Goal: Information Seeking & Learning: Check status

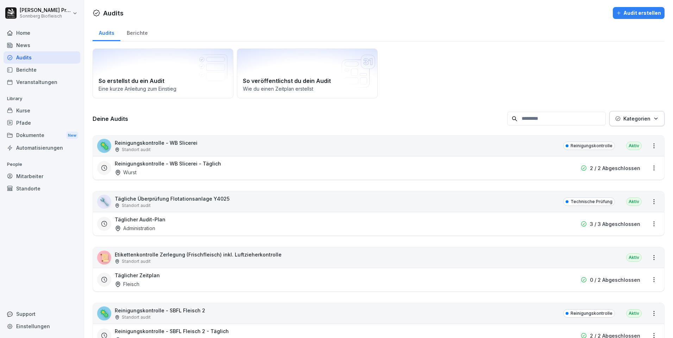
click at [416, 140] on div "🦠 Reinigungskontrolle - WB Slicerei Standort audit Reinigungskontrolle Aktiv" at bounding box center [378, 146] width 571 height 20
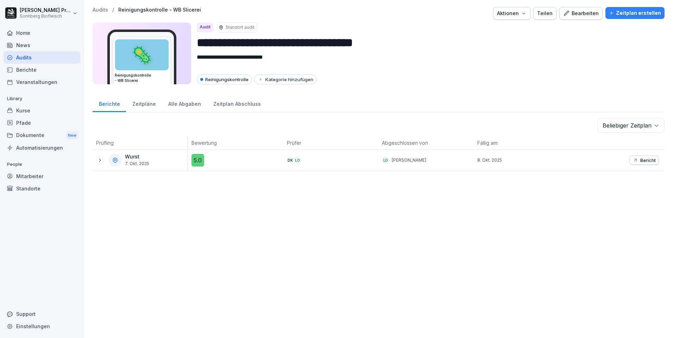
click at [176, 105] on div "Alle Abgaben" at bounding box center [184, 103] width 45 height 18
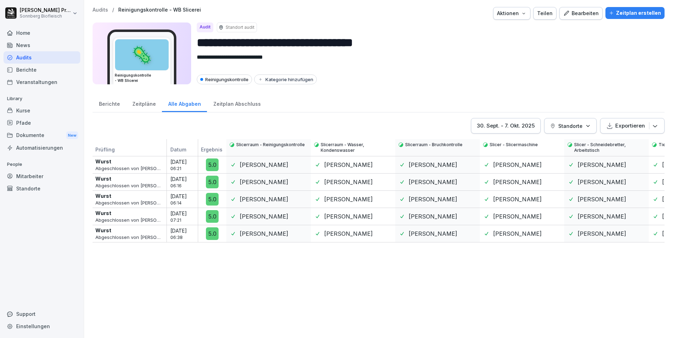
click at [528, 127] on div "[DATE] - [DATE]" at bounding box center [506, 126] width 58 height 8
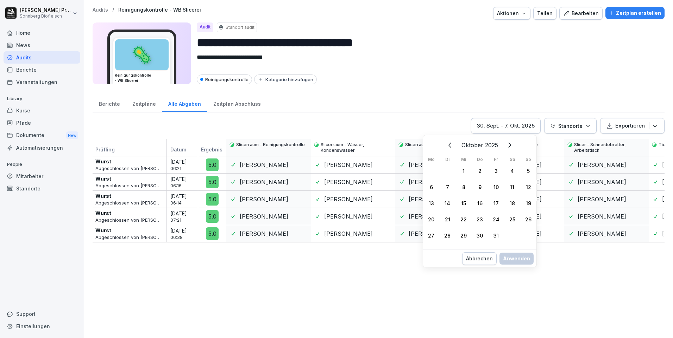
click at [465, 169] on div "1" at bounding box center [463, 171] width 16 height 16
click at [527, 188] on div "12" at bounding box center [528, 187] width 16 height 16
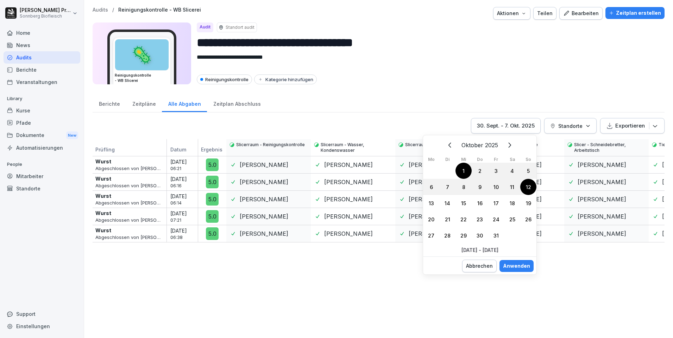
click at [525, 268] on div "Anwenden" at bounding box center [516, 266] width 27 height 8
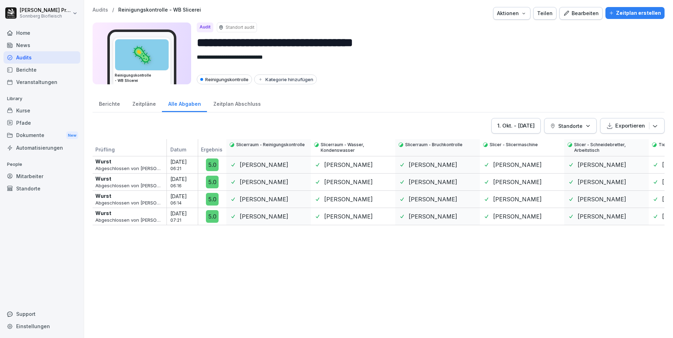
click at [531, 127] on div "1. Okt. - 12. Okt. 2025" at bounding box center [515, 126] width 37 height 8
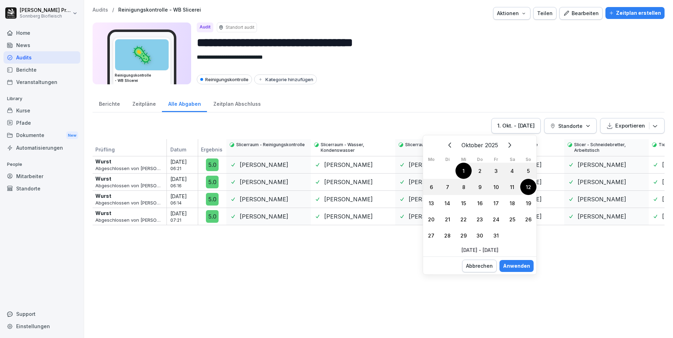
click at [446, 145] on icon "Zurück" at bounding box center [450, 145] width 8 height 8
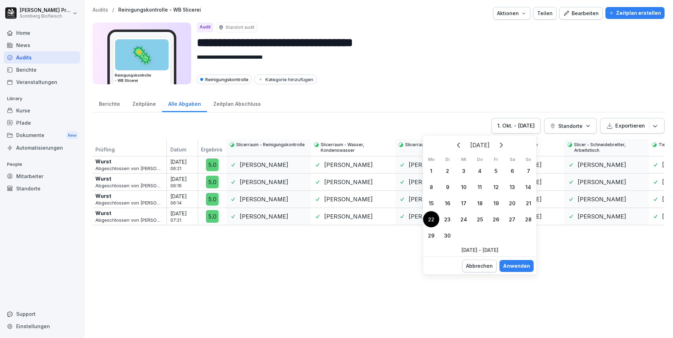
drag, startPoint x: 429, startPoint y: 220, endPoint x: 448, endPoint y: 222, distance: 18.7
click at [429, 221] on div "22" at bounding box center [431, 219] width 16 height 16
click at [526, 218] on div "28" at bounding box center [528, 219] width 16 height 16
click at [513, 267] on div "Anwenden" at bounding box center [516, 266] width 27 height 8
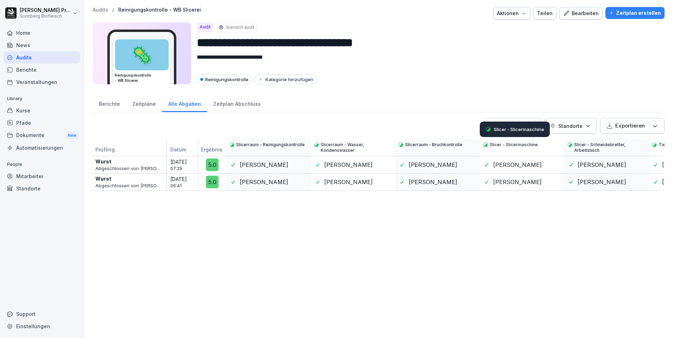
click at [529, 126] on div "Slicer - Slicermaschine" at bounding box center [515, 129] width 70 height 15
click at [236, 106] on div "Zeitplan Abschluss" at bounding box center [237, 103] width 60 height 18
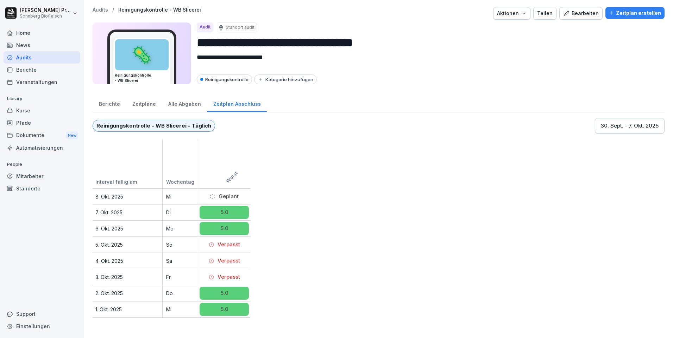
click at [178, 103] on div "Alle Abgaben" at bounding box center [184, 103] width 45 height 18
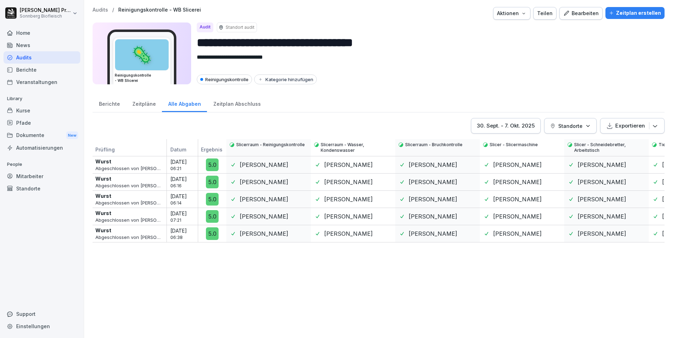
click at [236, 103] on div "Zeitplan Abschluss" at bounding box center [237, 103] width 60 height 18
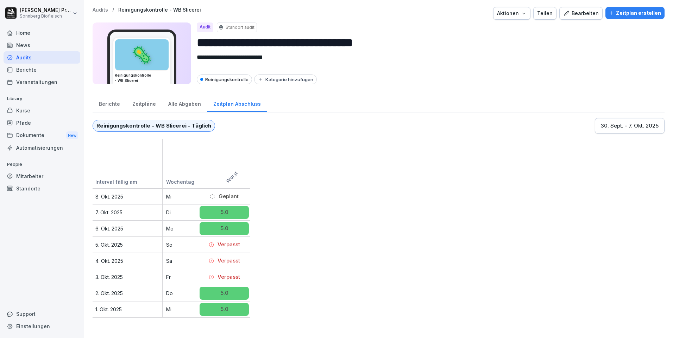
click at [192, 104] on div "Alle Abgaben" at bounding box center [184, 103] width 45 height 18
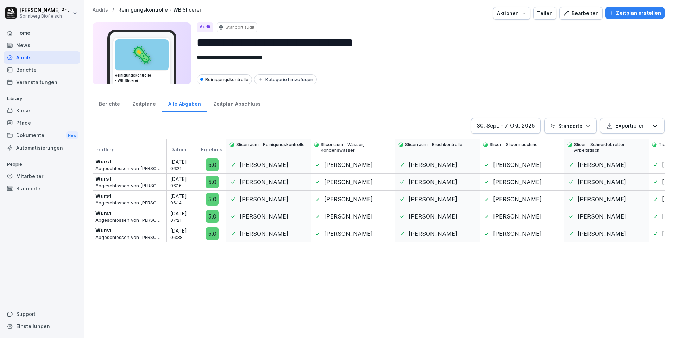
click at [530, 126] on div "[DATE] - [DATE]" at bounding box center [506, 126] width 58 height 8
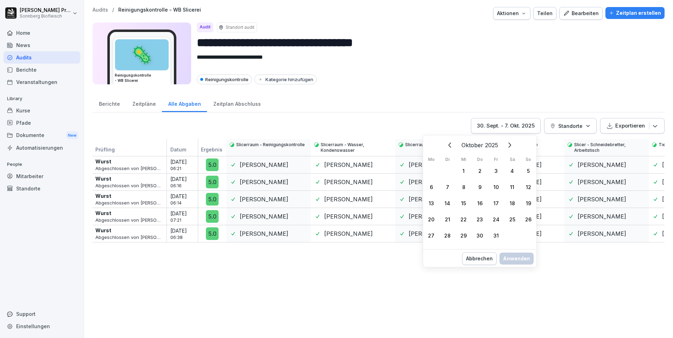
click at [118, 105] on div "Berichte" at bounding box center [109, 103] width 33 height 18
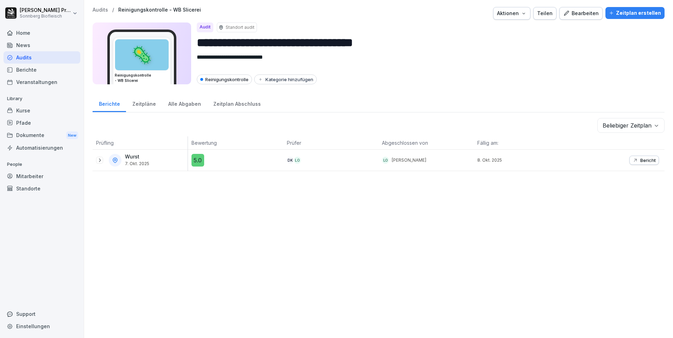
click at [179, 103] on div "Alle Abgaben" at bounding box center [184, 103] width 45 height 18
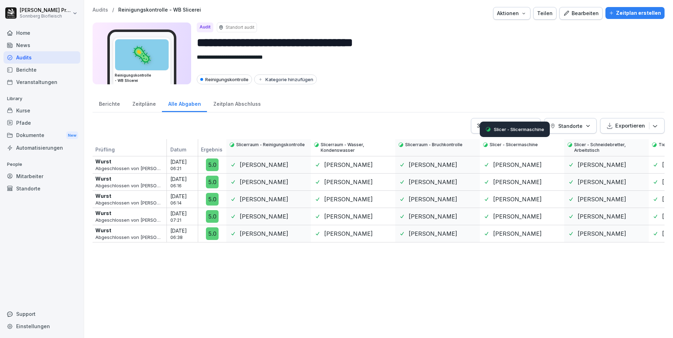
click at [521, 122] on div "Slicer - Slicermaschine" at bounding box center [515, 129] width 70 height 15
click at [480, 131] on div "Slicer - Slicermaschine" at bounding box center [515, 129] width 70 height 15
click at [505, 127] on div "[DATE] - [DATE]" at bounding box center [506, 126] width 58 height 8
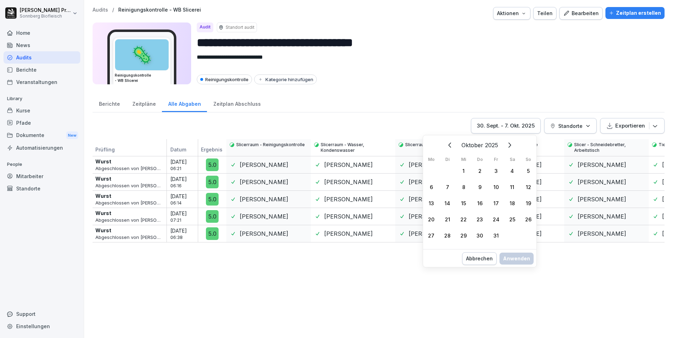
click at [448, 146] on icon "Zurück" at bounding box center [450, 145] width 8 height 8
click at [430, 186] on div "8" at bounding box center [431, 187] width 16 height 16
click at [496, 186] on div "12" at bounding box center [496, 187] width 16 height 16
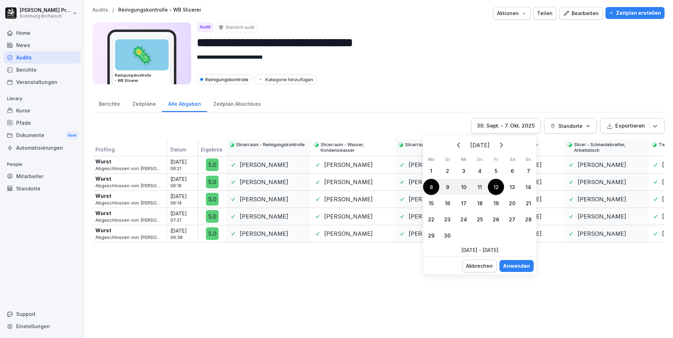
click at [517, 267] on div "Anwenden" at bounding box center [516, 266] width 27 height 8
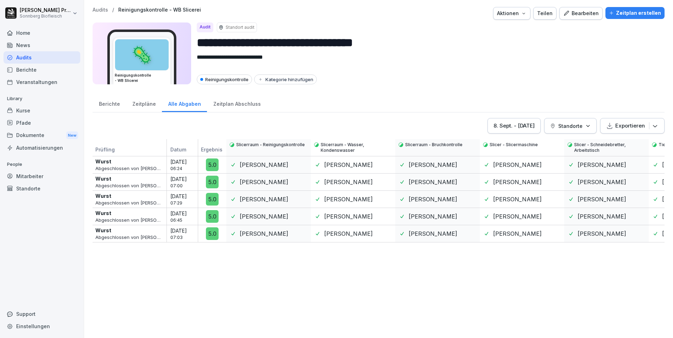
click at [240, 104] on div "Zeitplan Abschluss" at bounding box center [237, 103] width 60 height 18
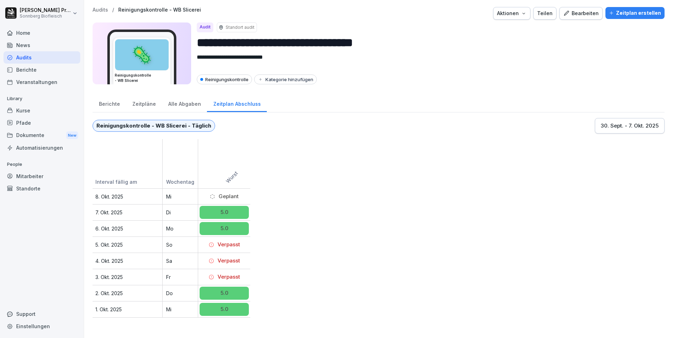
click at [182, 103] on div "Alle Abgaben" at bounding box center [184, 103] width 45 height 18
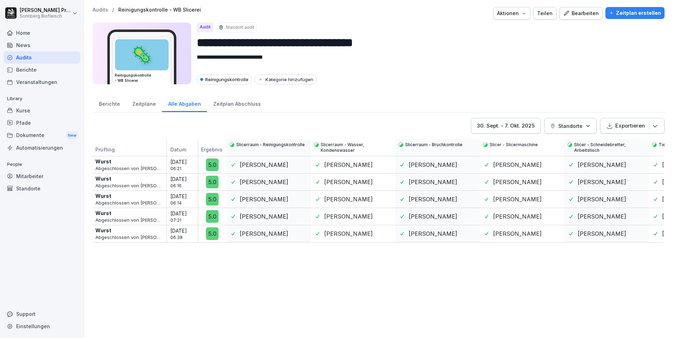
click at [572, 123] on p "Standorte" at bounding box center [570, 125] width 24 height 7
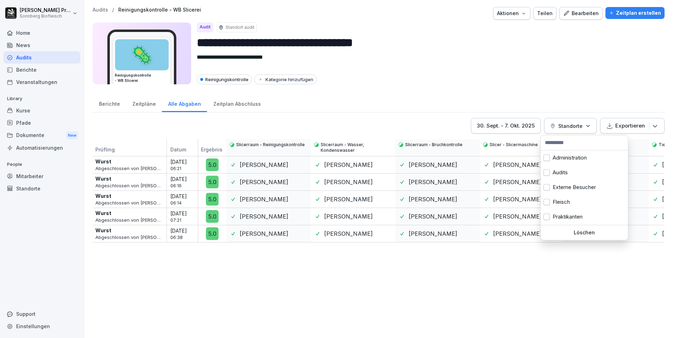
click at [572, 82] on html "**********" at bounding box center [336, 169] width 673 height 338
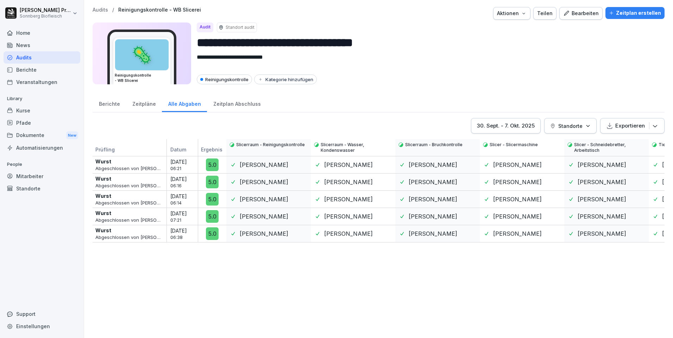
click at [651, 124] on icon "button" at bounding box center [654, 125] width 7 height 7
click at [244, 105] on div "Zeitplan Abschluss" at bounding box center [237, 103] width 60 height 18
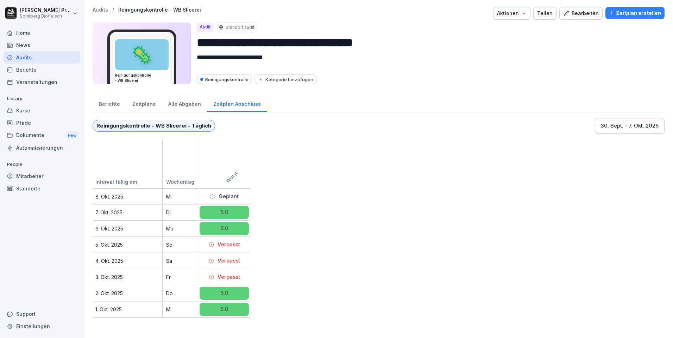
click at [182, 103] on div "Alle Abgaben" at bounding box center [184, 103] width 45 height 18
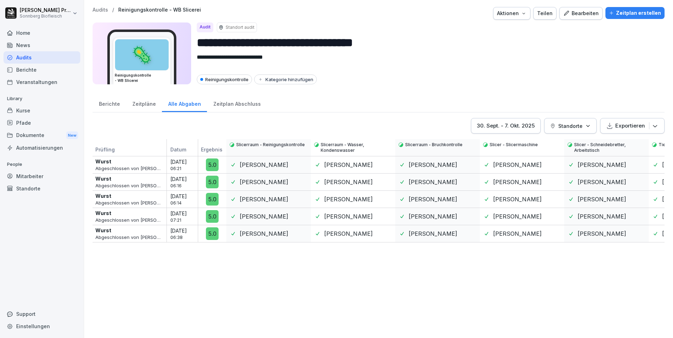
click at [237, 107] on div "Zeitplan Abschluss" at bounding box center [237, 103] width 60 height 18
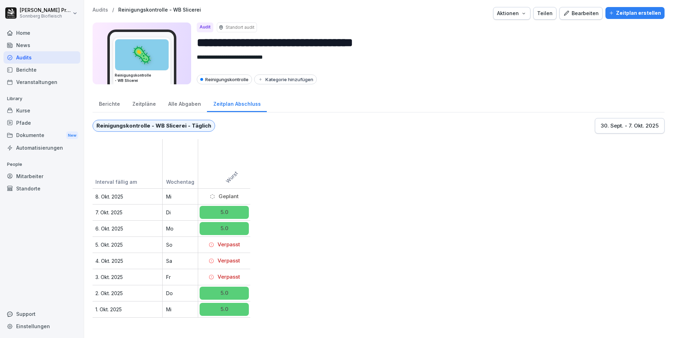
click at [188, 106] on div "Alle Abgaben" at bounding box center [184, 103] width 45 height 18
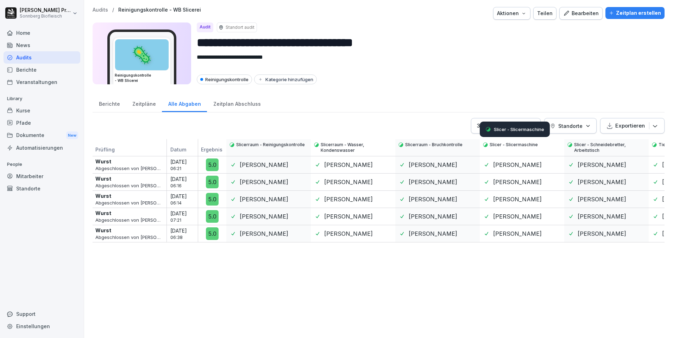
click at [525, 126] on div "Slicer - Slicermaschine" at bounding box center [515, 129] width 70 height 15
click at [471, 133] on button "[DATE] - [DATE]" at bounding box center [506, 125] width 70 height 15
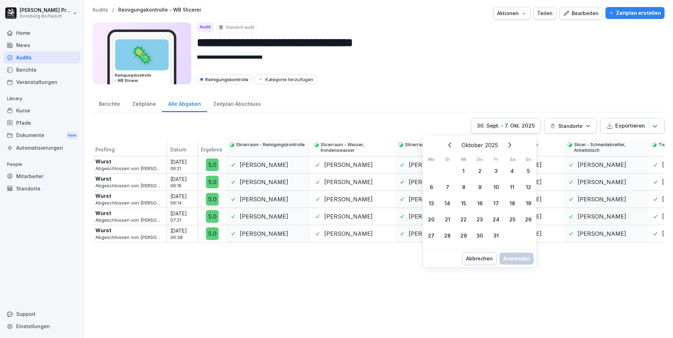
click at [454, 142] on icon "Zurück" at bounding box center [450, 145] width 8 height 8
click at [454, 142] on button "Zurück" at bounding box center [458, 145] width 15 height 15
drag, startPoint x: 495, startPoint y: 169, endPoint x: 498, endPoint y: 176, distance: 7.1
click at [495, 169] on div "1" at bounding box center [496, 171] width 16 height 16
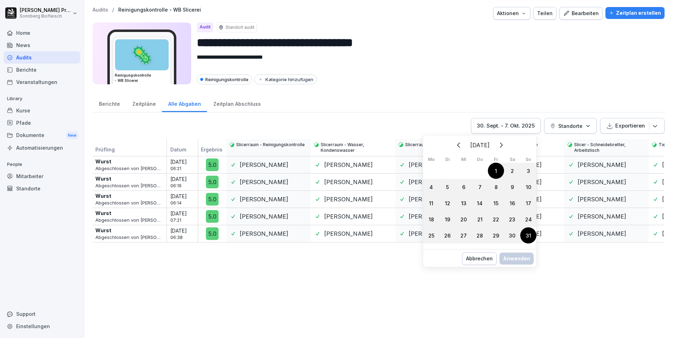
click at [530, 236] on div "31" at bounding box center [528, 236] width 16 height 16
click at [522, 269] on div "Anwenden" at bounding box center [516, 266] width 27 height 8
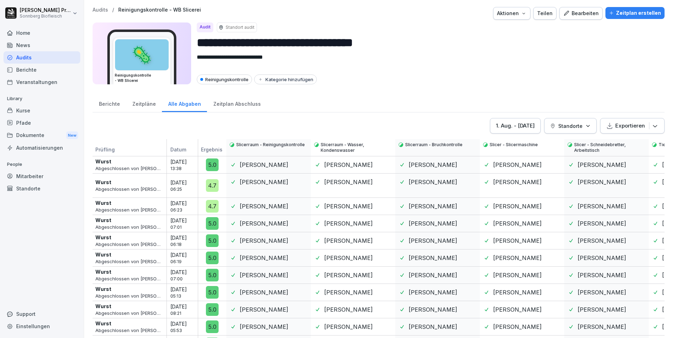
click at [240, 102] on div "Zeitplan Abschluss" at bounding box center [237, 103] width 60 height 18
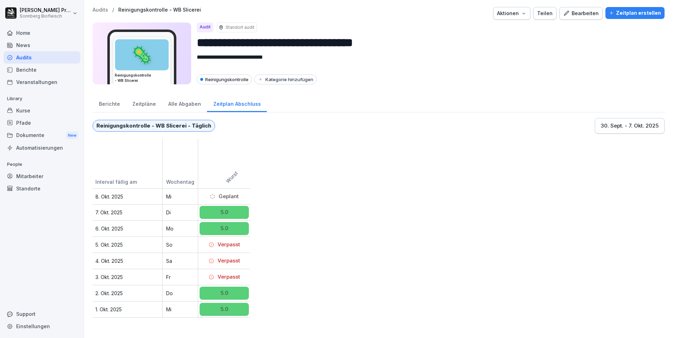
click at [53, 55] on div "Audits" at bounding box center [42, 57] width 77 height 12
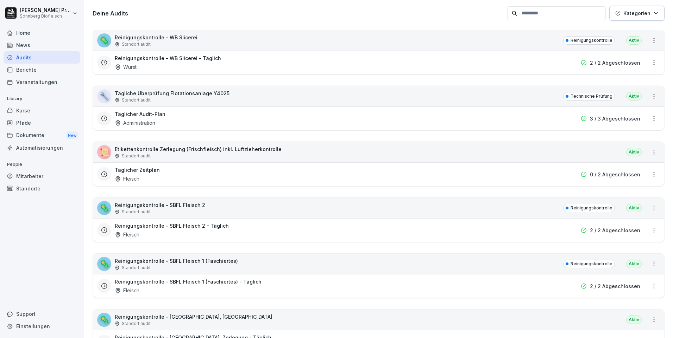
scroll to position [176, 0]
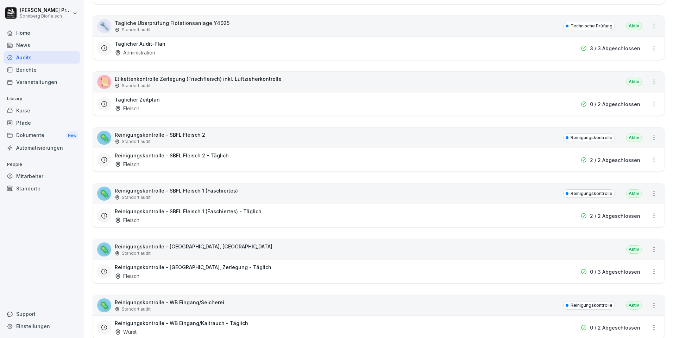
click at [307, 85] on div "📜 Etikettenkontrolle Zerlegung (Frischfleisch) inkl. Luftzieherkontrolle Stando…" at bounding box center [378, 82] width 571 height 20
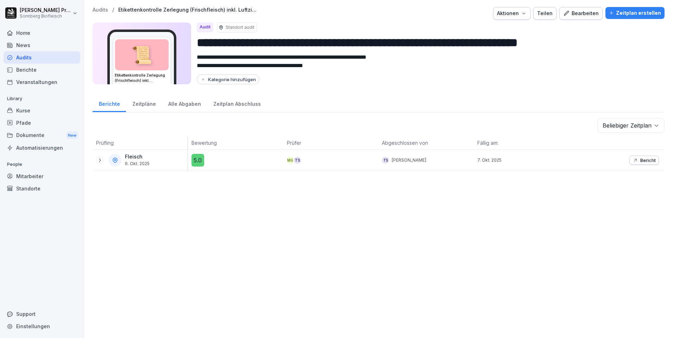
click at [191, 104] on div "Alle Abgaben" at bounding box center [184, 103] width 45 height 18
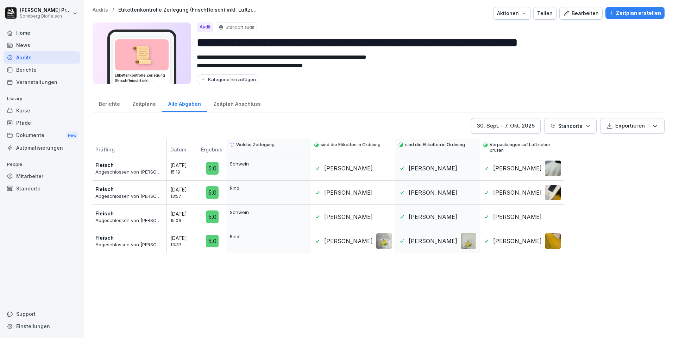
click at [385, 167] on div at bounding box center [383, 168] width 15 height 15
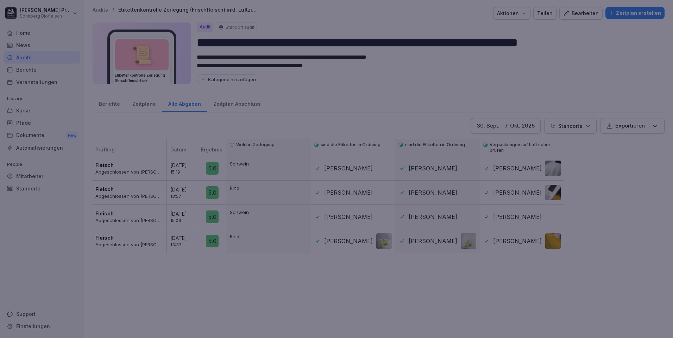
click at [486, 71] on div at bounding box center [336, 169] width 673 height 338
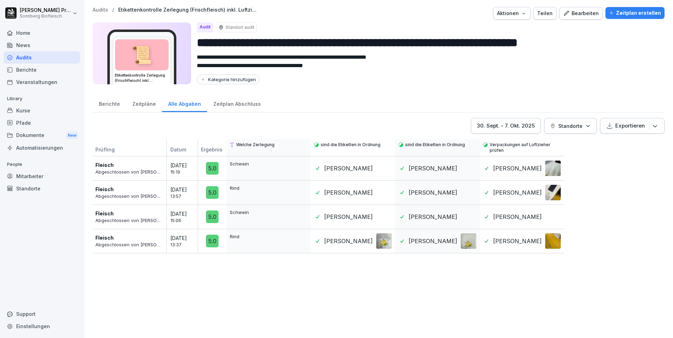
click at [532, 123] on button "[DATE] - [DATE]" at bounding box center [506, 125] width 70 height 15
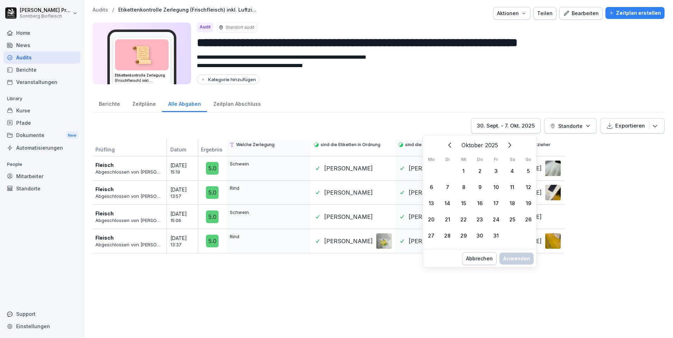
click at [449, 144] on icon "Zurück" at bounding box center [450, 145] width 8 height 8
click at [430, 202] on div "15" at bounding box center [431, 203] width 16 height 16
click at [511, 204] on div "20" at bounding box center [512, 203] width 16 height 16
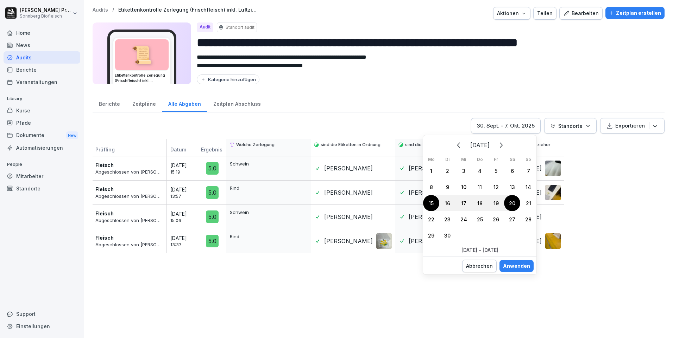
click at [515, 266] on div "Anwenden" at bounding box center [516, 266] width 27 height 8
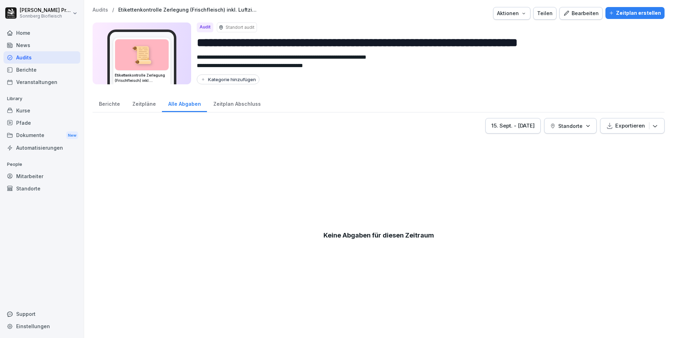
click at [245, 105] on div "Zeitplan Abschluss" at bounding box center [237, 103] width 60 height 18
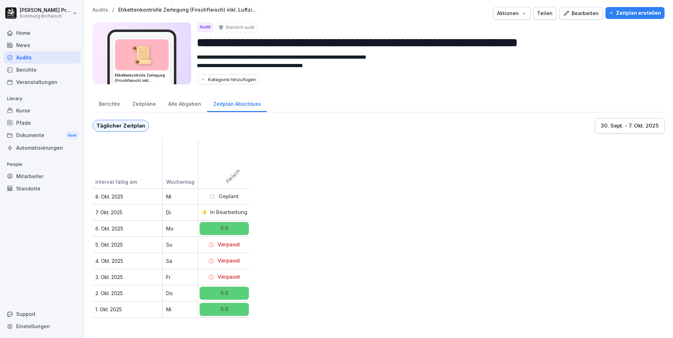
click at [183, 100] on div "Alle Abgaben" at bounding box center [184, 103] width 45 height 18
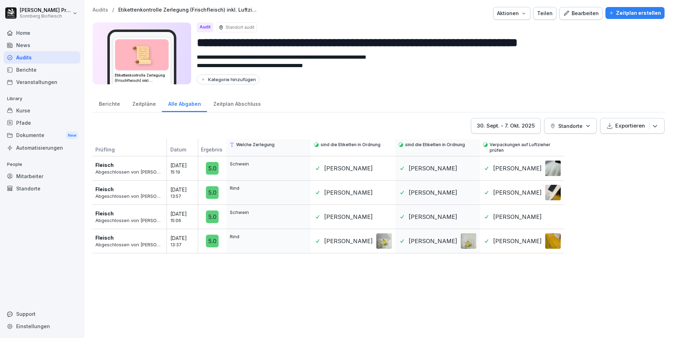
click at [512, 124] on div "[DATE] - [DATE]" at bounding box center [506, 126] width 58 height 8
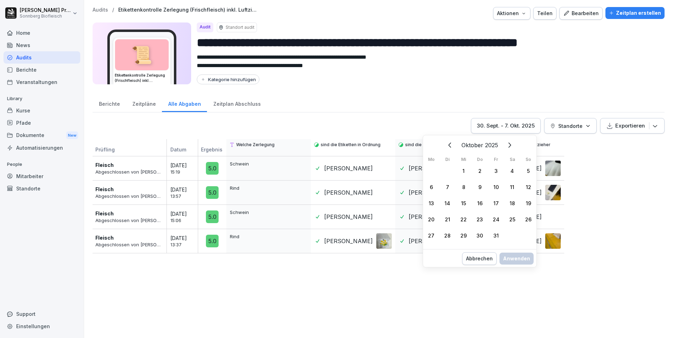
click at [452, 141] on icon "Zurück" at bounding box center [450, 145] width 8 height 8
click at [431, 218] on div "22" at bounding box center [431, 219] width 16 height 16
click at [499, 220] on div "26" at bounding box center [496, 219] width 16 height 16
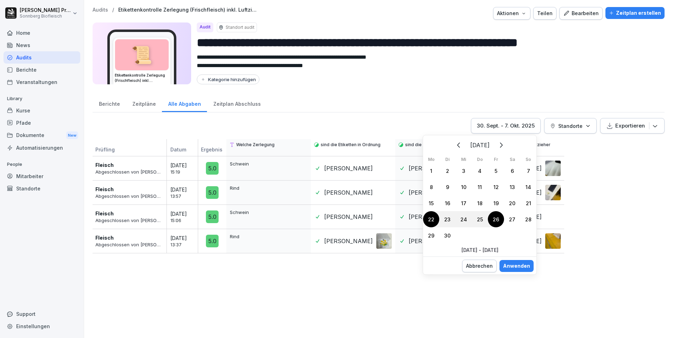
click at [521, 267] on div "Anwenden" at bounding box center [516, 266] width 27 height 8
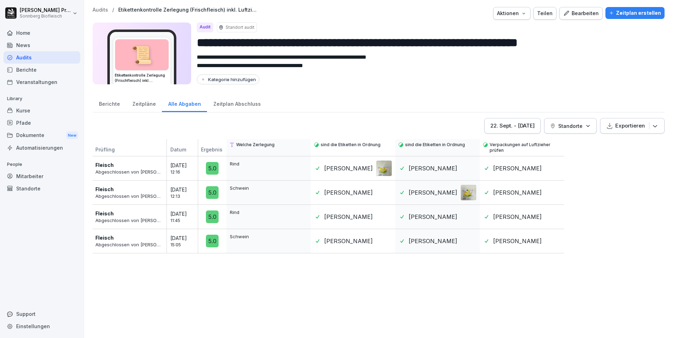
click at [523, 130] on button "22. Sept. - 26. Sept. 2025" at bounding box center [512, 125] width 56 height 15
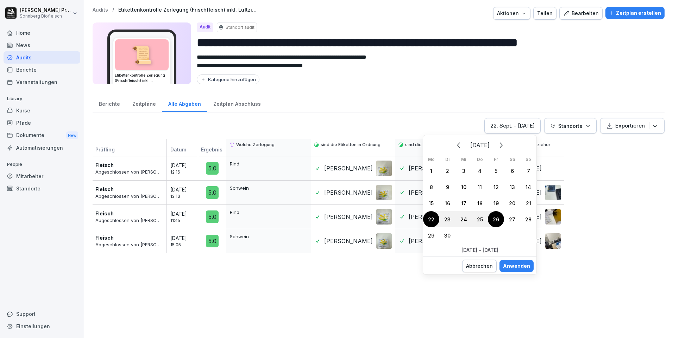
click at [431, 200] on div "15" at bounding box center [431, 203] width 16 height 16
click at [499, 200] on div "19" at bounding box center [496, 203] width 16 height 16
click at [521, 266] on div "Anwenden" at bounding box center [516, 266] width 27 height 8
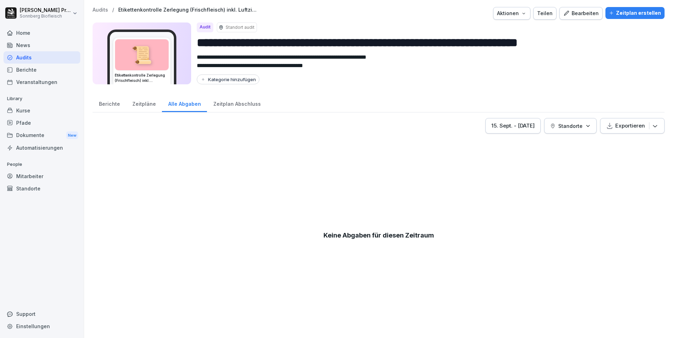
click at [527, 128] on div "15. Sept. - 19. Sept. 2025" at bounding box center [512, 126] width 43 height 8
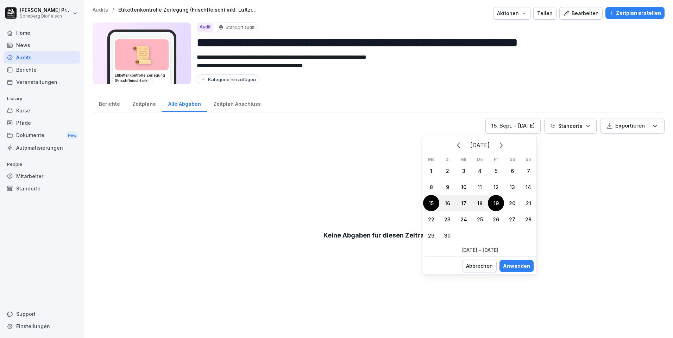
click at [433, 219] on div "22" at bounding box center [431, 219] width 16 height 16
click at [498, 222] on div "26" at bounding box center [496, 219] width 16 height 16
click at [514, 265] on div "Anwenden" at bounding box center [516, 266] width 27 height 8
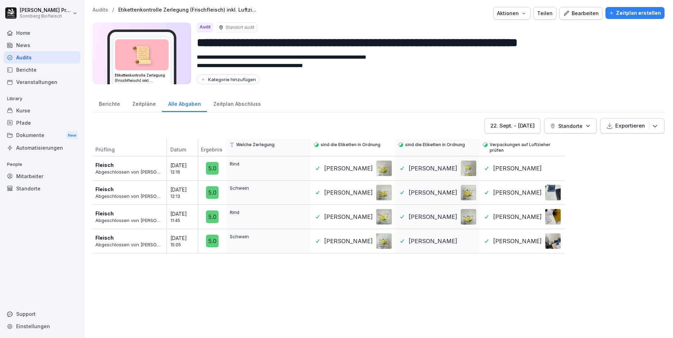
click at [382, 169] on div at bounding box center [383, 168] width 15 height 15
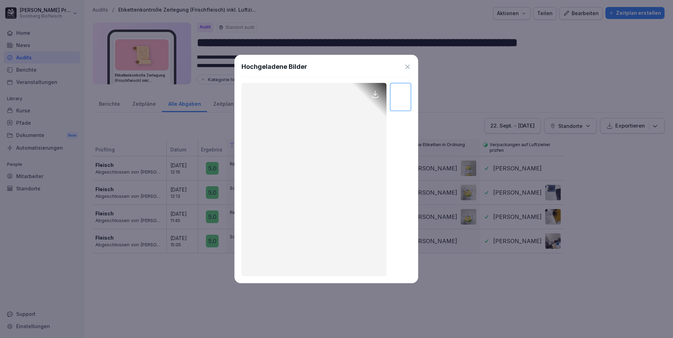
click at [406, 61] on div "Hochgeladene Bilder" at bounding box center [326, 169] width 184 height 228
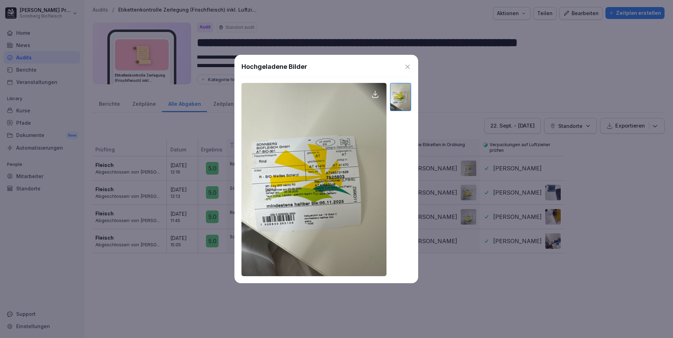
click at [410, 68] on icon at bounding box center [407, 66] width 7 height 7
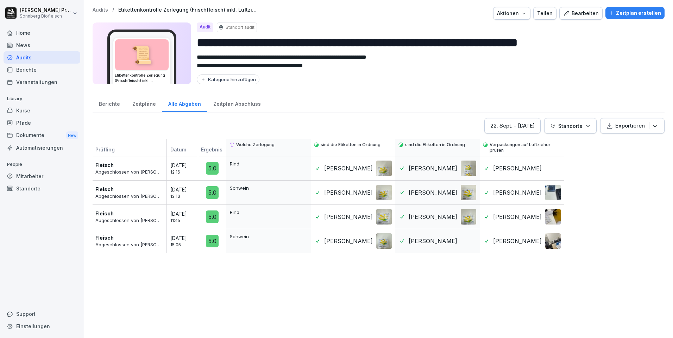
click at [467, 168] on div at bounding box center [468, 168] width 15 height 15
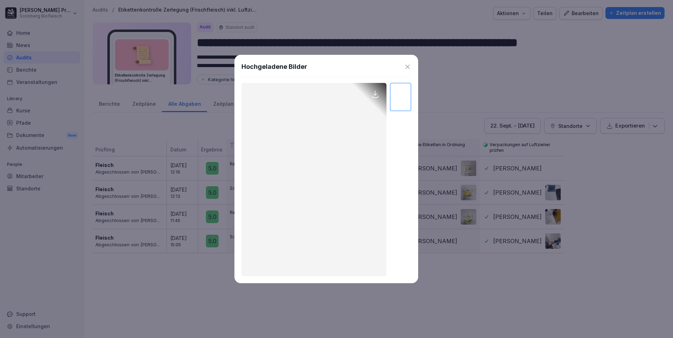
click at [406, 66] on icon at bounding box center [407, 66] width 7 height 7
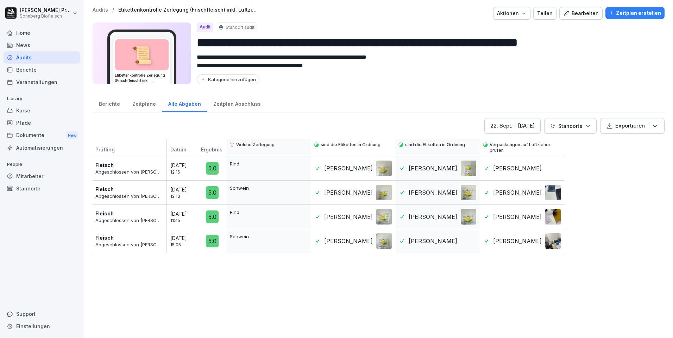
click at [383, 195] on div at bounding box center [383, 192] width 15 height 15
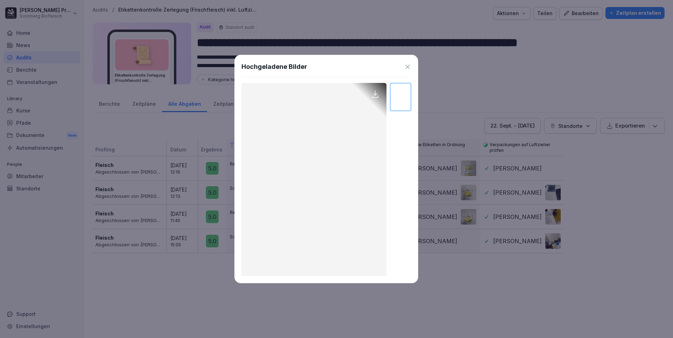
click at [410, 65] on icon at bounding box center [407, 66] width 7 height 7
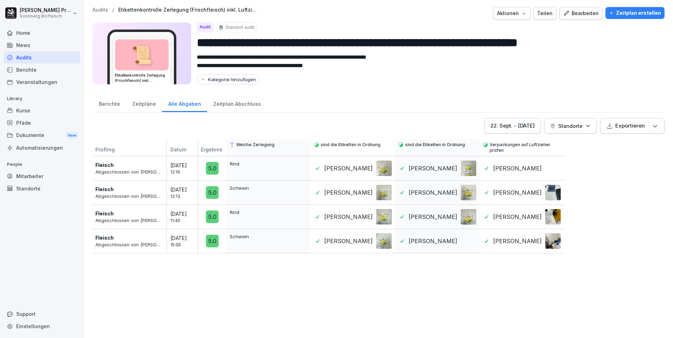
click at [467, 198] on div at bounding box center [468, 192] width 15 height 15
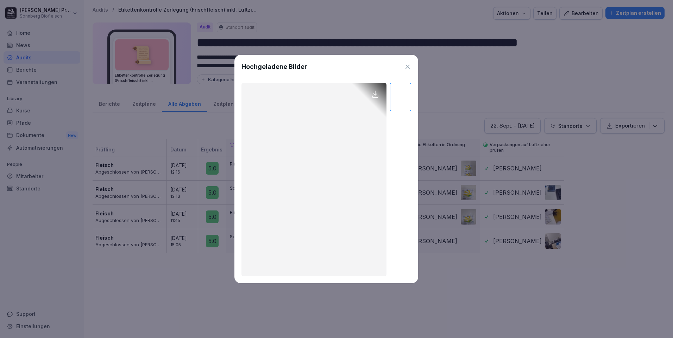
click at [403, 61] on div "Hochgeladene Bilder" at bounding box center [326, 169] width 184 height 228
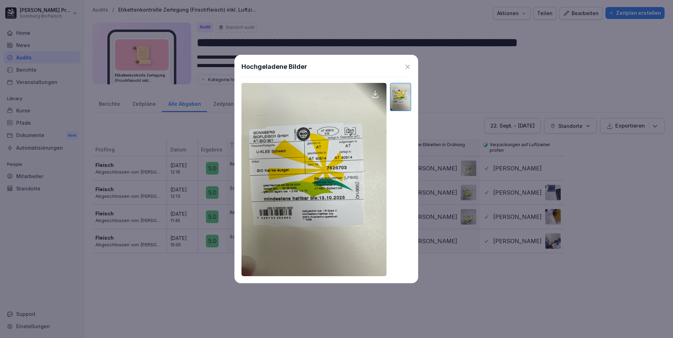
click at [409, 62] on div "Hochgeladene Bilder" at bounding box center [326, 66] width 170 height 9
click at [407, 67] on icon at bounding box center [407, 67] width 4 height 4
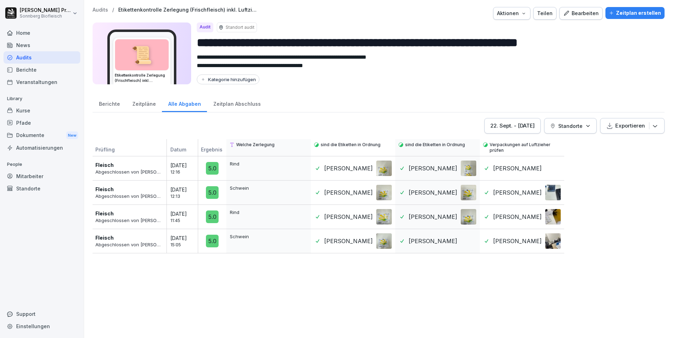
click at [383, 216] on div at bounding box center [383, 216] width 15 height 15
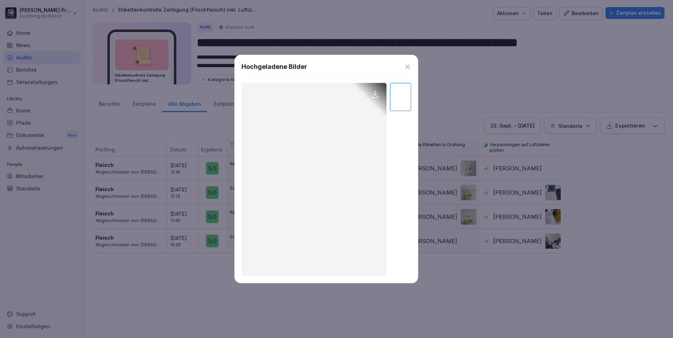
click at [405, 66] on icon at bounding box center [407, 66] width 7 height 7
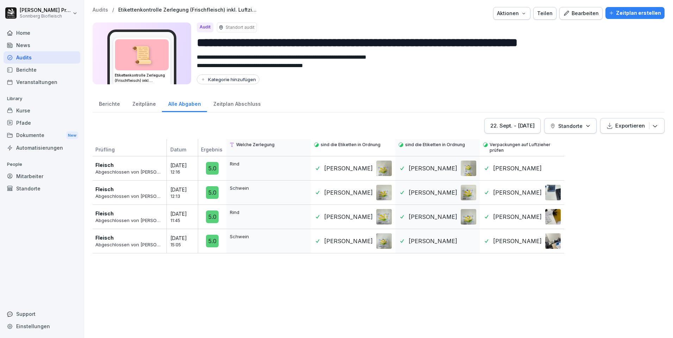
click at [467, 217] on div at bounding box center [468, 216] width 15 height 15
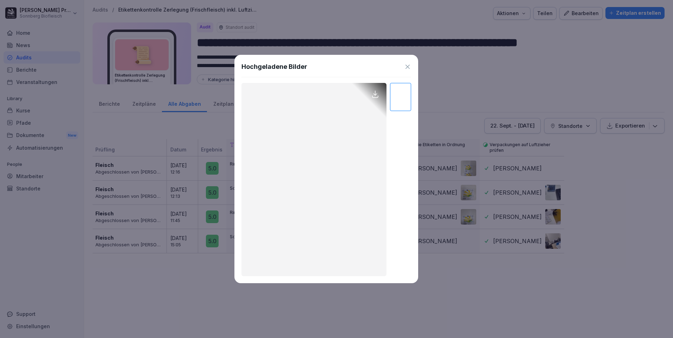
click at [407, 66] on icon at bounding box center [407, 66] width 7 height 7
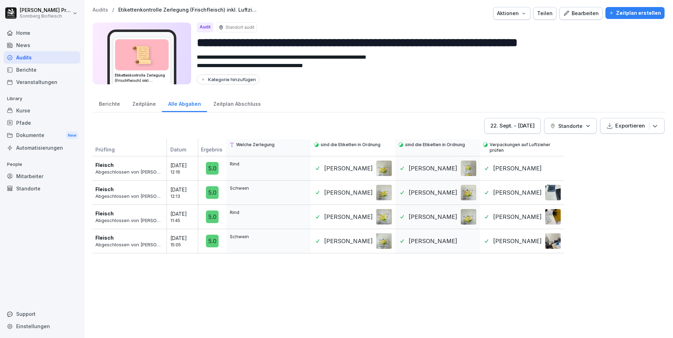
click at [387, 240] on div at bounding box center [383, 241] width 15 height 15
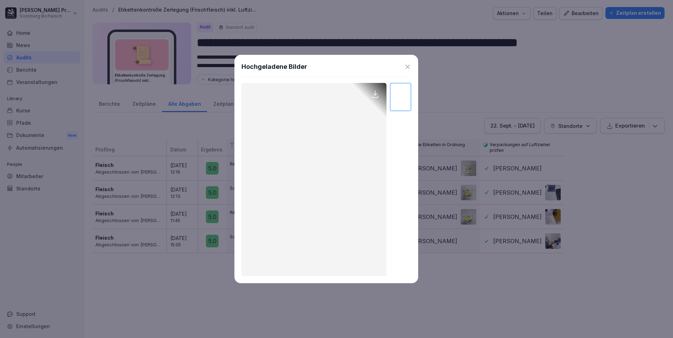
click at [331, 65] on div "Hochgeladene Bilder" at bounding box center [326, 66] width 170 height 9
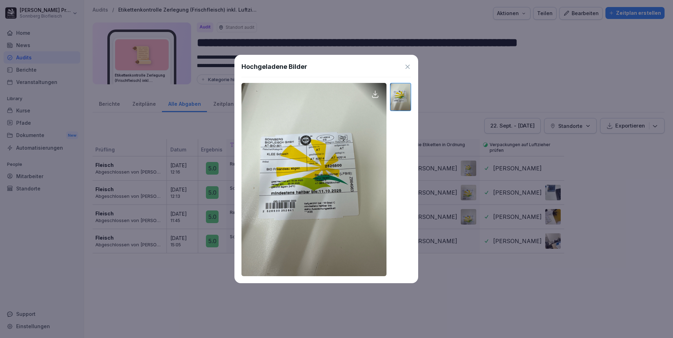
click at [406, 64] on icon at bounding box center [407, 66] width 7 height 7
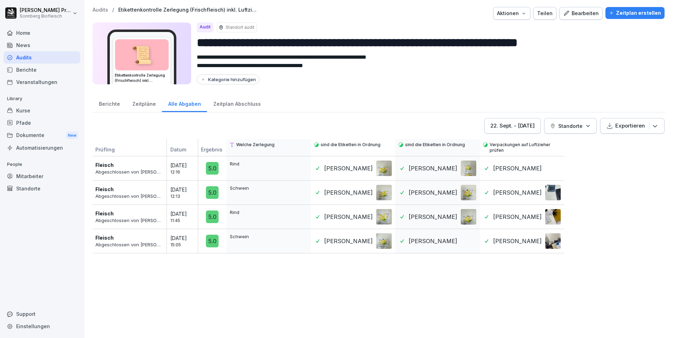
click at [467, 243] on div at bounding box center [468, 241] width 15 height 15
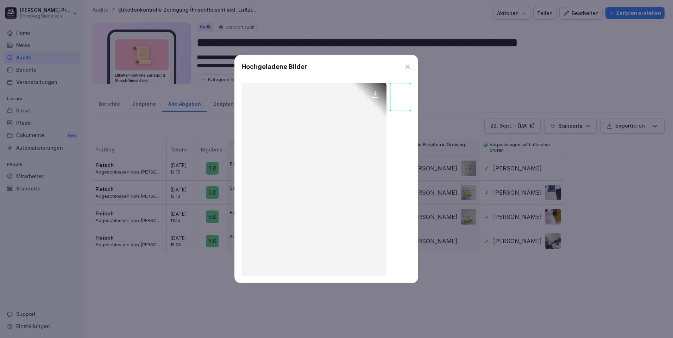
click at [406, 66] on icon at bounding box center [407, 66] width 7 height 7
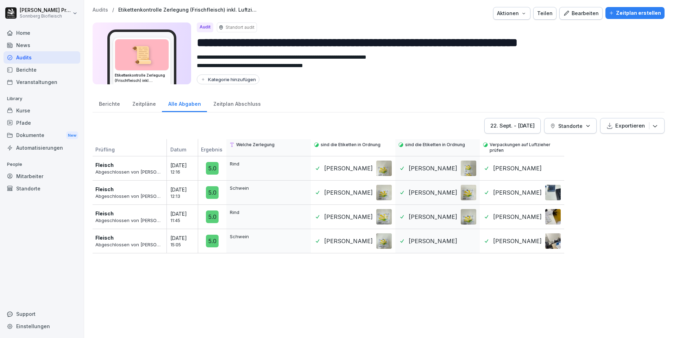
click at [106, 106] on div "Berichte" at bounding box center [109, 103] width 33 height 18
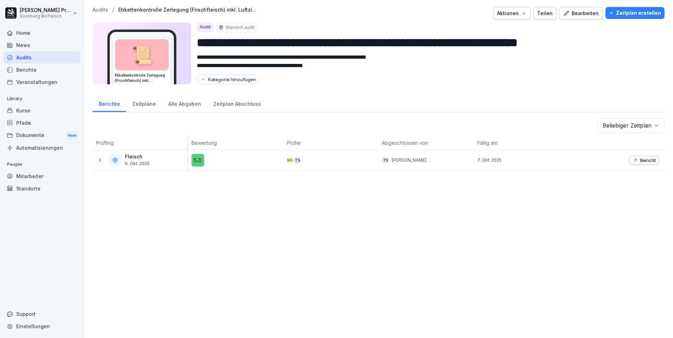
click at [139, 104] on div "Zeitpläne" at bounding box center [144, 103] width 36 height 18
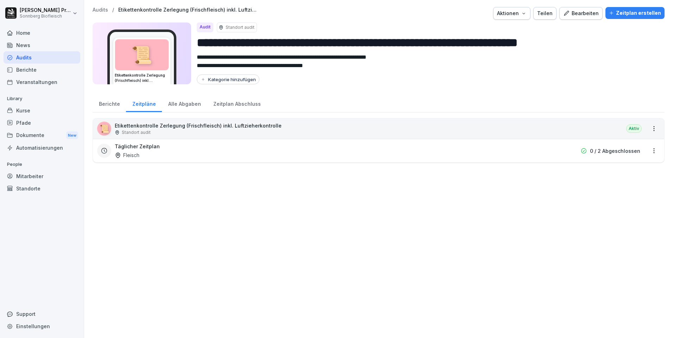
click at [50, 55] on div "Audits" at bounding box center [42, 57] width 77 height 12
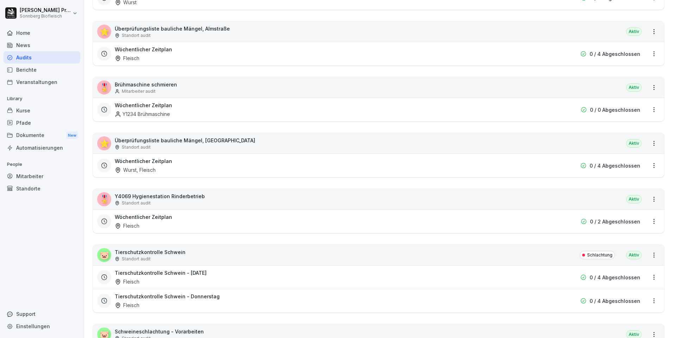
scroll to position [739, 0]
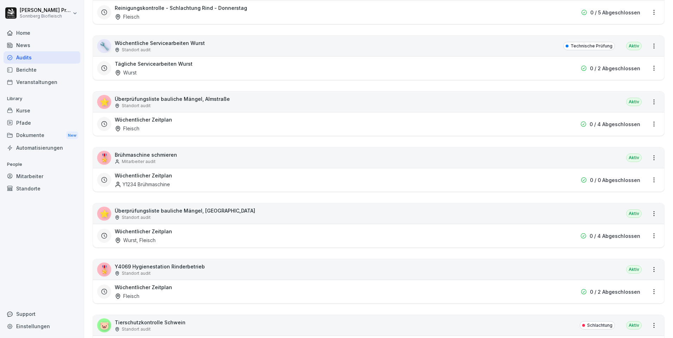
click at [235, 101] on div "⭐ Überprüfungsliste bauliche Mängel, Almstraße Standort audit Aktiv" at bounding box center [378, 102] width 571 height 20
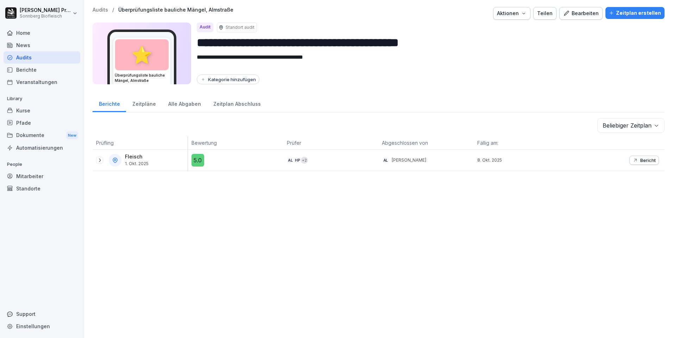
click at [180, 101] on div "Alle Abgaben" at bounding box center [184, 103] width 45 height 18
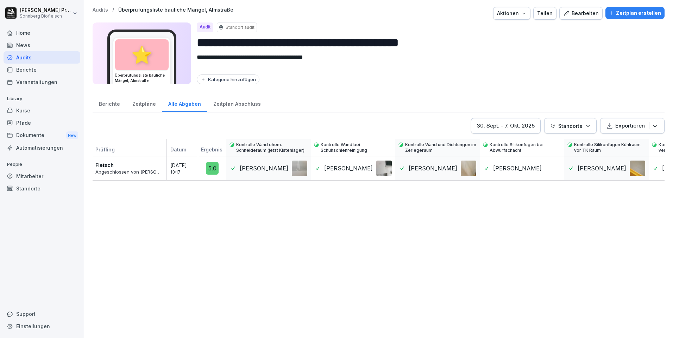
click at [530, 126] on div "[DATE] - [DATE]" at bounding box center [506, 126] width 58 height 8
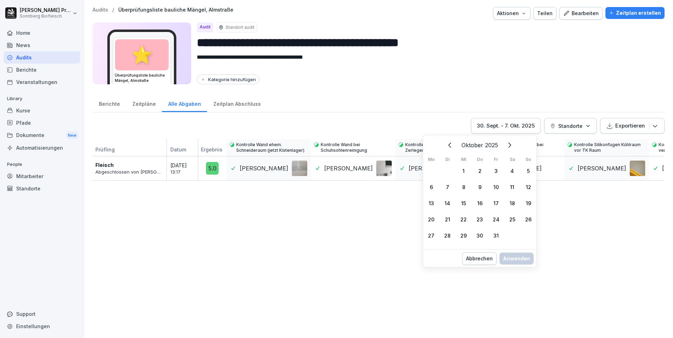
click at [447, 146] on icon "Zurück" at bounding box center [450, 145] width 8 height 8
click at [429, 171] on div "1" at bounding box center [431, 171] width 16 height 16
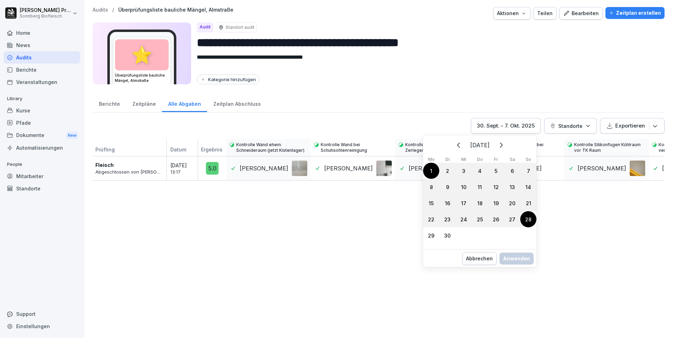
click at [527, 217] on div "28" at bounding box center [528, 219] width 16 height 16
click at [522, 268] on div "Anwenden" at bounding box center [516, 266] width 27 height 8
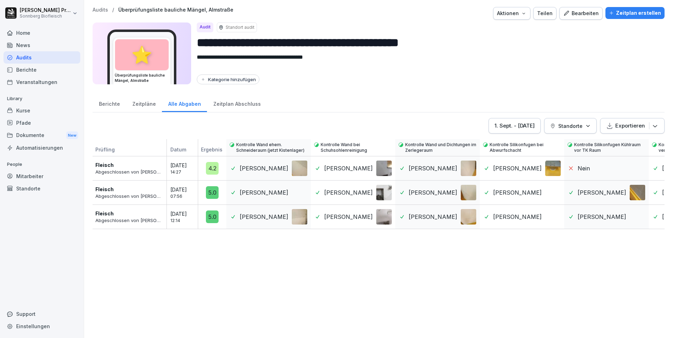
click at [553, 169] on div at bounding box center [552, 168] width 15 height 15
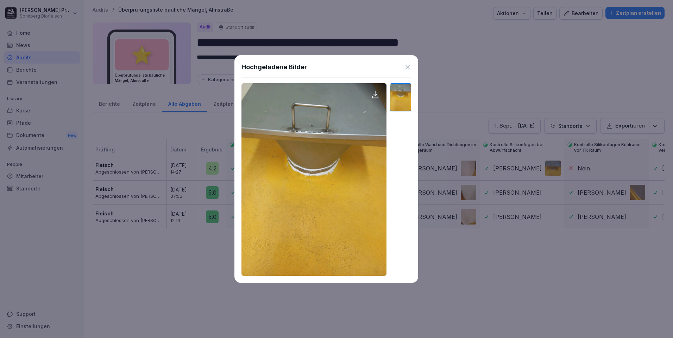
click at [411, 61] on div "Hochgeladene Bilder" at bounding box center [326, 169] width 184 height 228
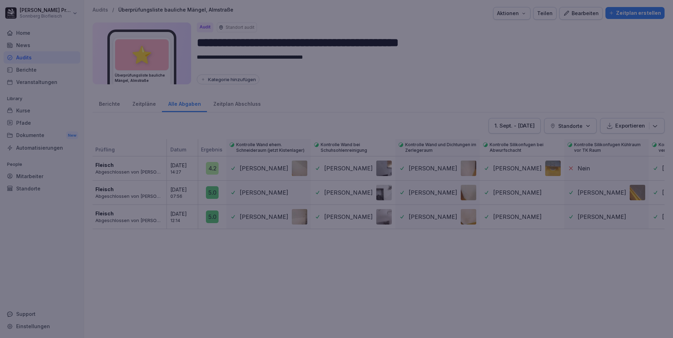
click at [553, 191] on div at bounding box center [336, 169] width 673 height 338
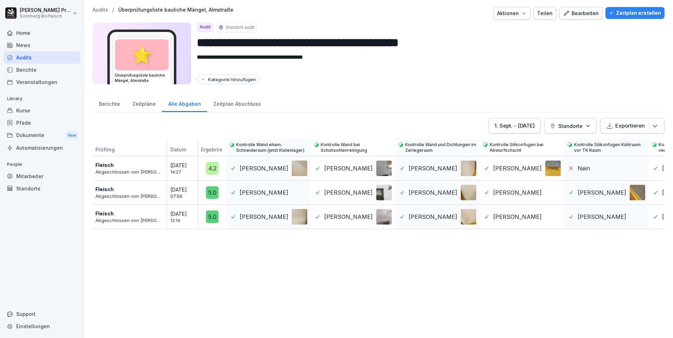
click at [553, 191] on div at bounding box center [552, 192] width 15 height 15
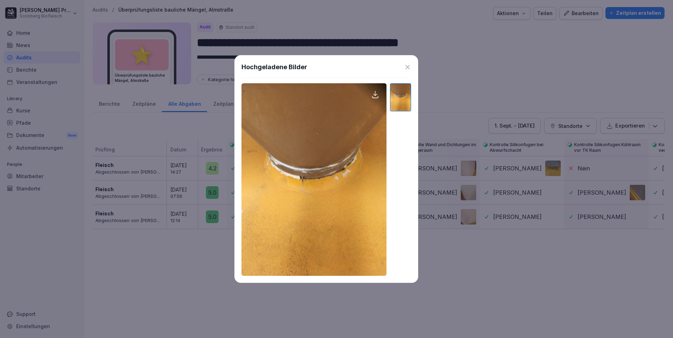
click at [409, 67] on icon at bounding box center [407, 67] width 7 height 7
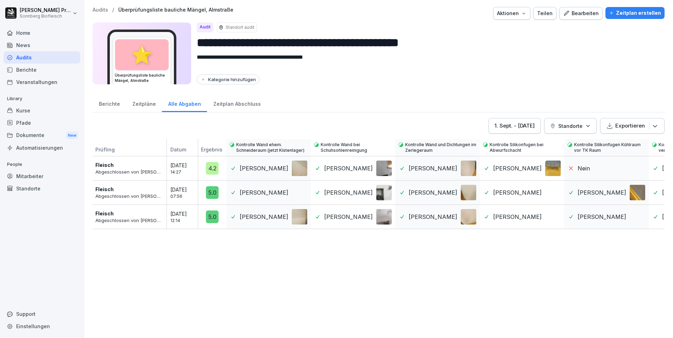
click at [554, 218] on div at bounding box center [552, 216] width 15 height 15
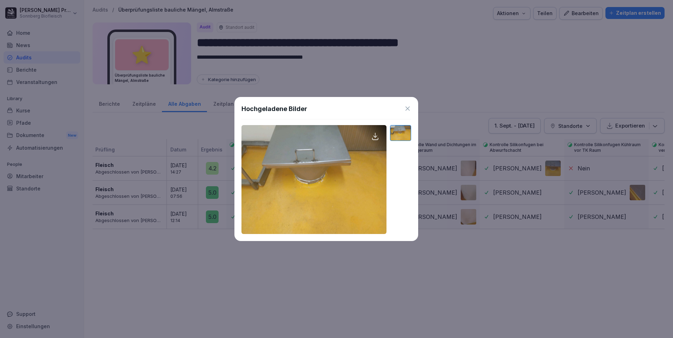
click at [407, 109] on icon at bounding box center [407, 109] width 4 height 4
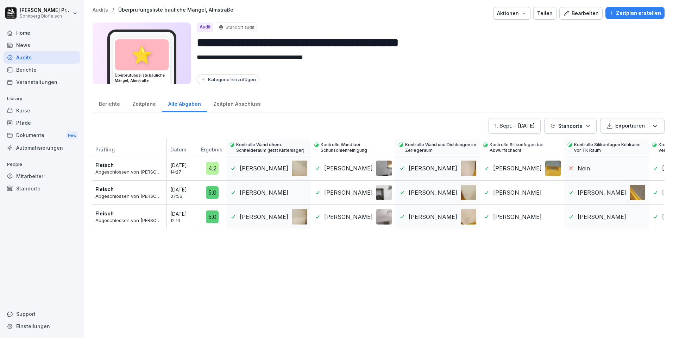
click at [232, 102] on div "Zeitplan Abschluss" at bounding box center [237, 103] width 60 height 18
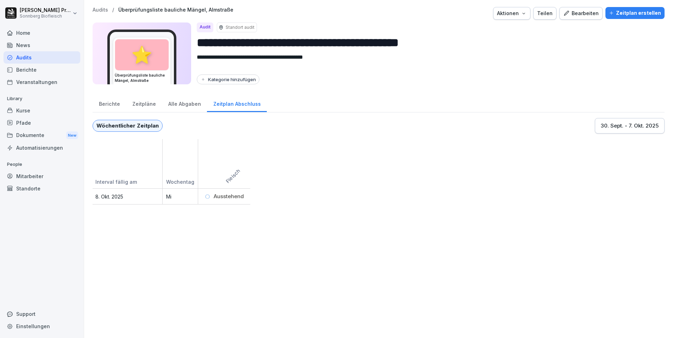
click at [209, 195] on icon at bounding box center [207, 197] width 4 height 4
click at [146, 109] on div "Zeitpläne" at bounding box center [144, 103] width 36 height 18
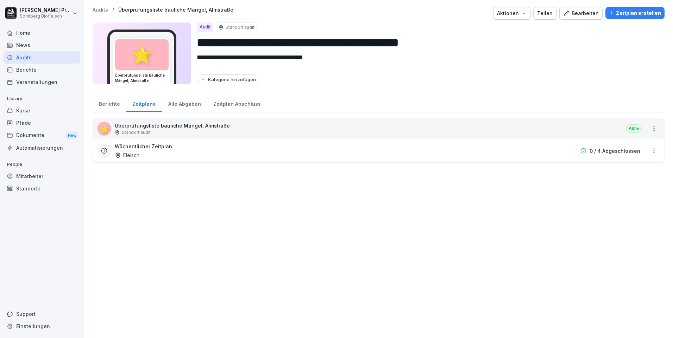
click at [146, 106] on div "Zeitpläne" at bounding box center [144, 103] width 36 height 18
click at [51, 59] on div "Audits" at bounding box center [42, 57] width 77 height 12
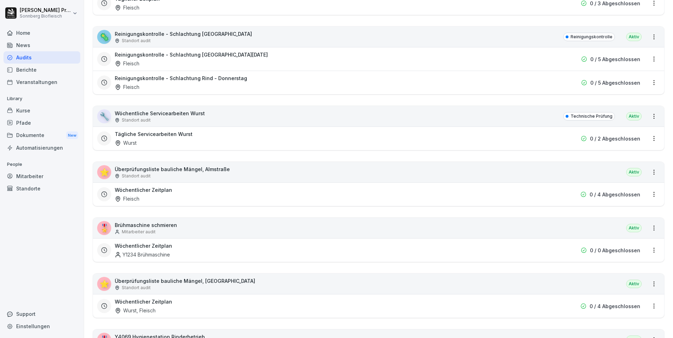
scroll to position [880, 0]
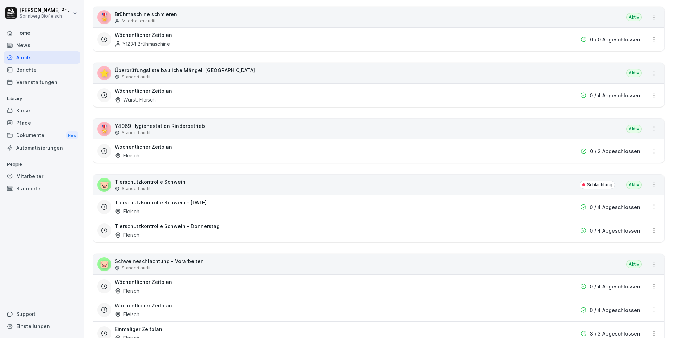
click at [237, 179] on div "🐷 Tierschutzkontrolle Schwein Standort audit Schlachtung Aktiv" at bounding box center [378, 185] width 571 height 20
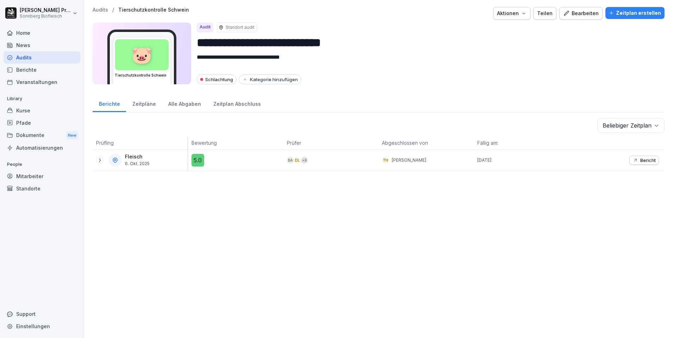
click at [186, 105] on div "Alle Abgaben" at bounding box center [184, 103] width 45 height 18
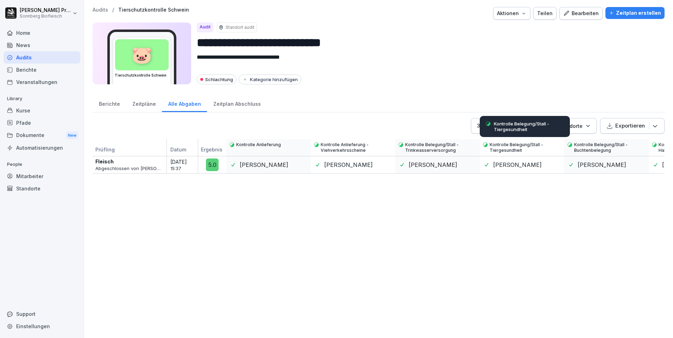
click at [530, 125] on p "Kontrolle Belegung/Stall - Tiergesundheit" at bounding box center [529, 126] width 70 height 11
click at [477, 129] on div "[DATE] - [DATE]" at bounding box center [506, 126] width 58 height 8
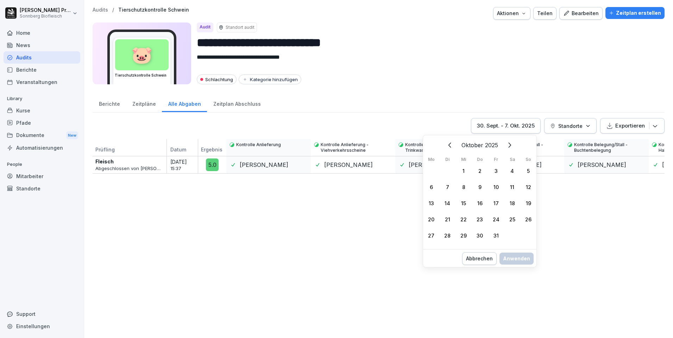
click at [450, 144] on icon "Zurück" at bounding box center [449, 145] width 3 height 5
click at [432, 169] on div "1" at bounding box center [431, 171] width 16 height 16
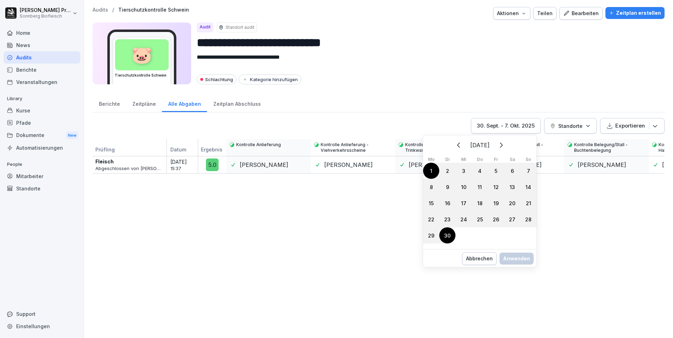
click at [447, 236] on div "30" at bounding box center [447, 236] width 16 height 16
click at [513, 265] on div "Anwenden" at bounding box center [516, 266] width 27 height 8
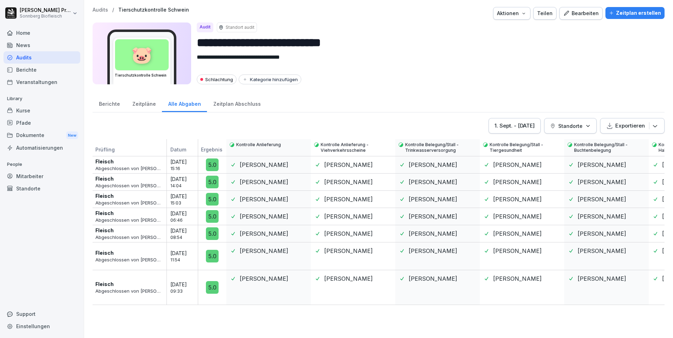
click at [241, 107] on div "Zeitplan Abschluss" at bounding box center [237, 103] width 60 height 18
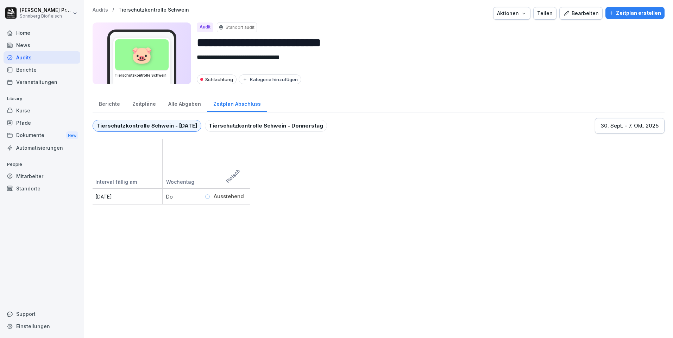
click at [177, 105] on div "Alle Abgaben" at bounding box center [184, 103] width 45 height 18
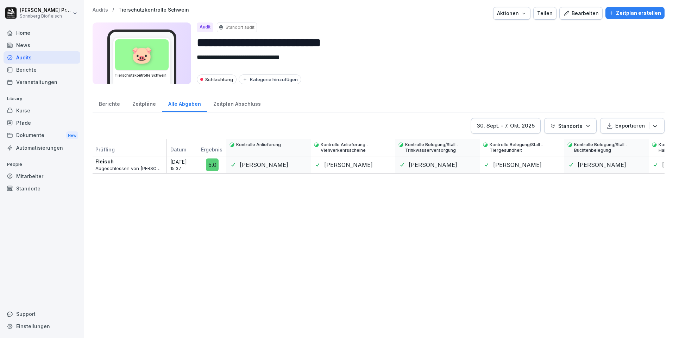
click at [50, 57] on div "Audits" at bounding box center [42, 57] width 77 height 12
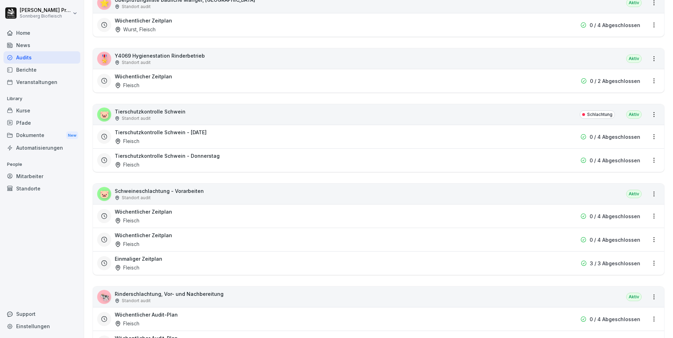
scroll to position [1091, 0]
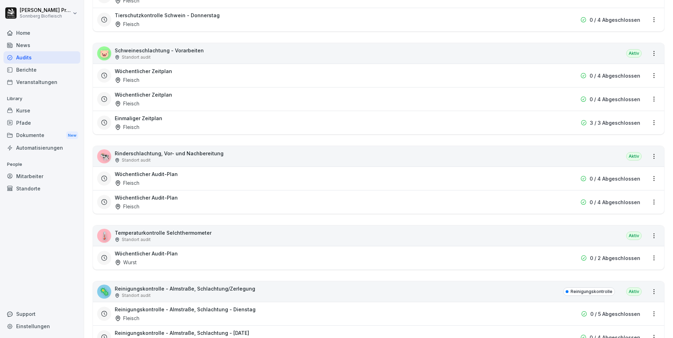
click at [278, 154] on div "🐄 Rinderschlachtung, Vor- und Nachbereitung Standort audit Aktiv" at bounding box center [378, 156] width 571 height 20
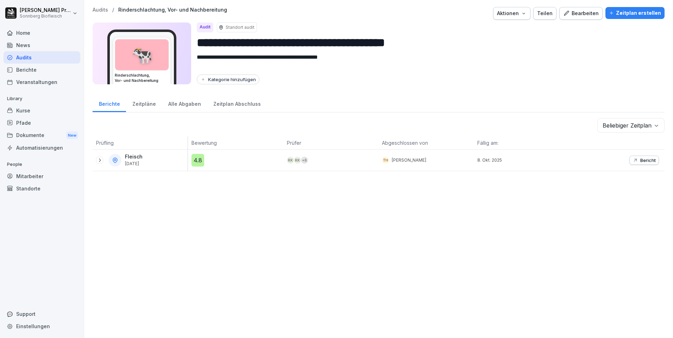
click at [179, 102] on div "Alle Abgaben" at bounding box center [184, 103] width 45 height 18
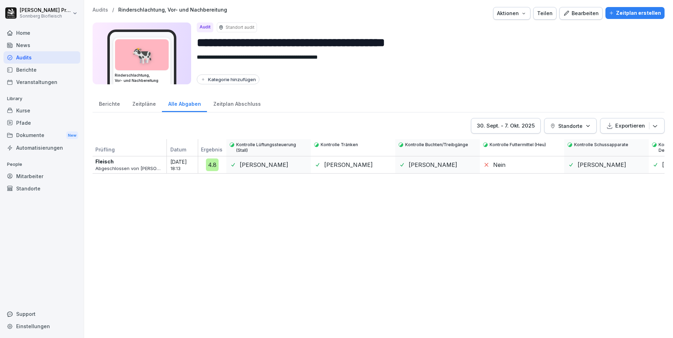
click at [516, 128] on div "[DATE] - [DATE]" at bounding box center [506, 126] width 58 height 8
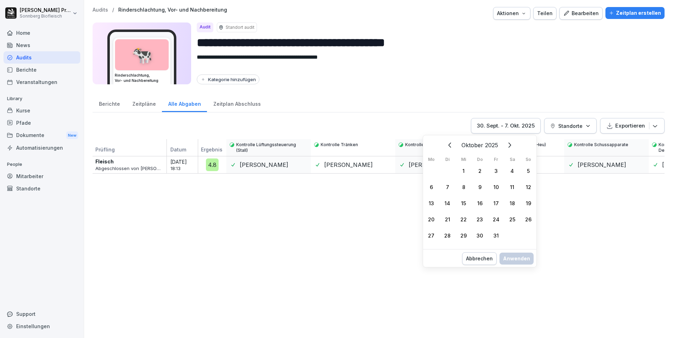
click at [447, 146] on icon "Zurück" at bounding box center [450, 145] width 8 height 8
click at [429, 171] on div "1" at bounding box center [431, 171] width 16 height 16
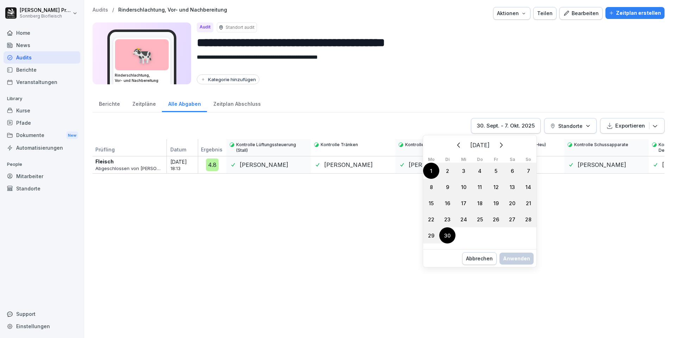
click at [445, 234] on div "30" at bounding box center [447, 236] width 16 height 16
click at [516, 266] on div "Anwenden" at bounding box center [516, 266] width 27 height 8
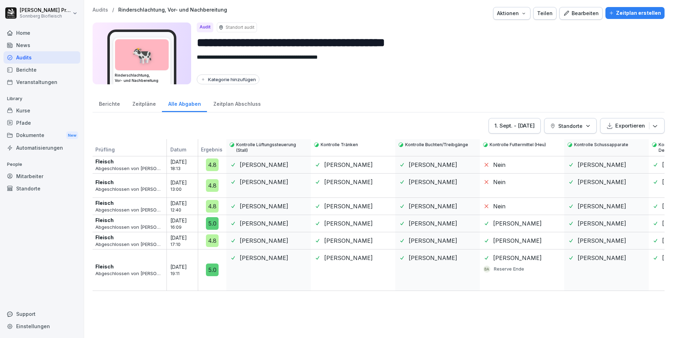
click at [585, 127] on icon "button" at bounding box center [587, 125] width 5 height 5
click at [585, 94] on div "**********" at bounding box center [378, 169] width 589 height 338
click at [651, 126] on icon "button" at bounding box center [654, 125] width 7 height 7
click at [633, 144] on div "Als Excel Datei exportieren" at bounding box center [614, 145] width 91 height 14
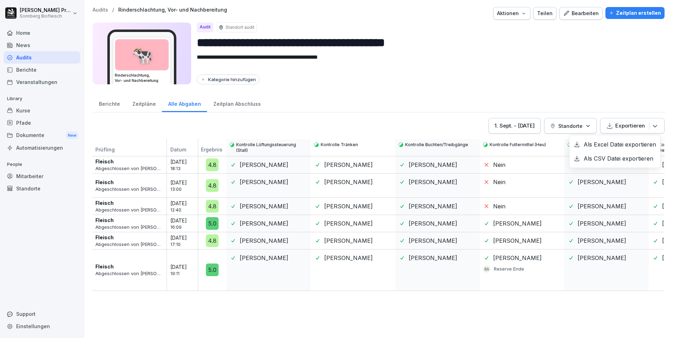
click at [608, 162] on div "Als CSV Datei exportieren" at bounding box center [614, 159] width 91 height 14
click at [42, 58] on div "Audits" at bounding box center [42, 57] width 77 height 12
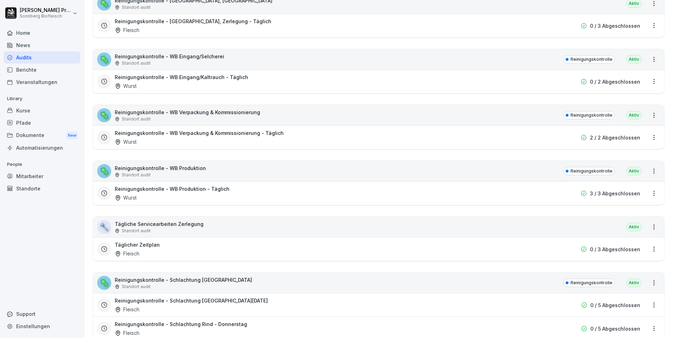
scroll to position [457, 0]
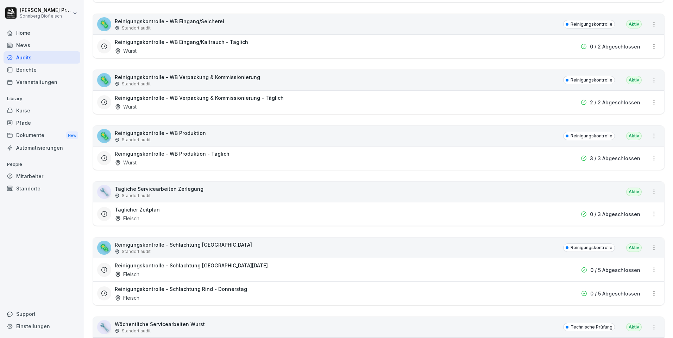
click at [260, 138] on div "🦠 Reinigungskontrolle - WB Produktion Standort audit Reinigungskontrolle Aktiv" at bounding box center [378, 136] width 571 height 20
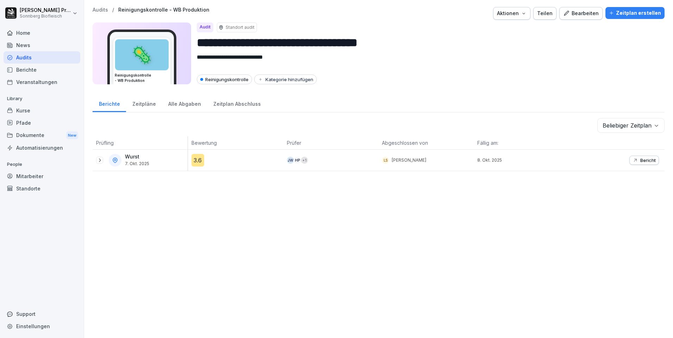
click at [640, 161] on p "Bericht" at bounding box center [647, 161] width 15 height 6
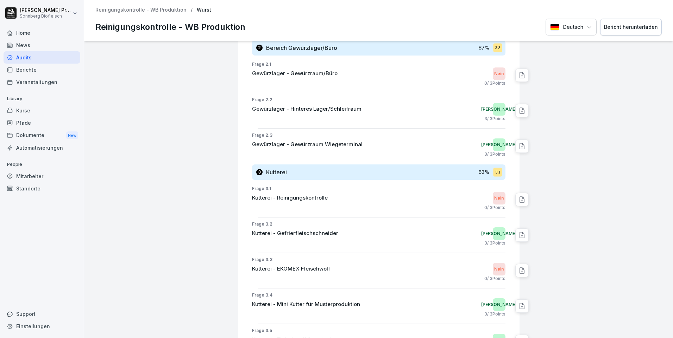
scroll to position [120, 0]
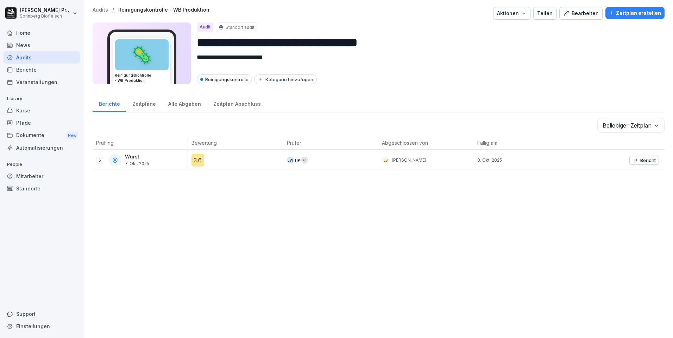
click at [176, 106] on div "Alle Abgaben" at bounding box center [184, 103] width 45 height 18
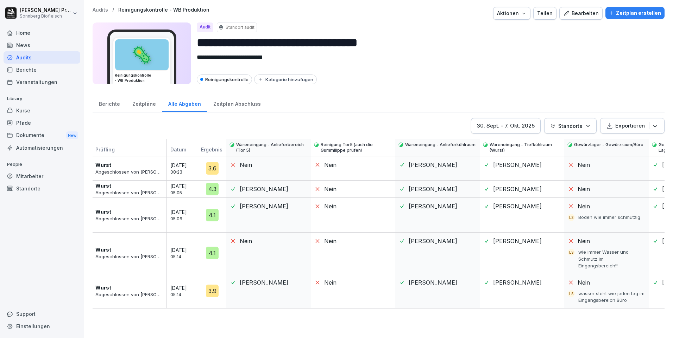
click at [621, 210] on div "Nein" at bounding box center [606, 206] width 77 height 8
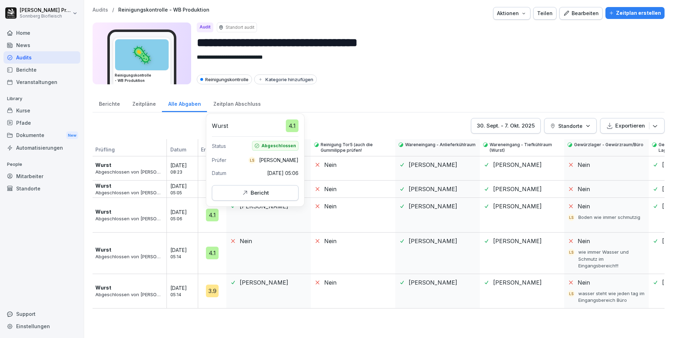
click at [216, 216] on div "4.1" at bounding box center [212, 215] width 13 height 13
click at [264, 192] on div "Bericht" at bounding box center [254, 193] width 27 height 8
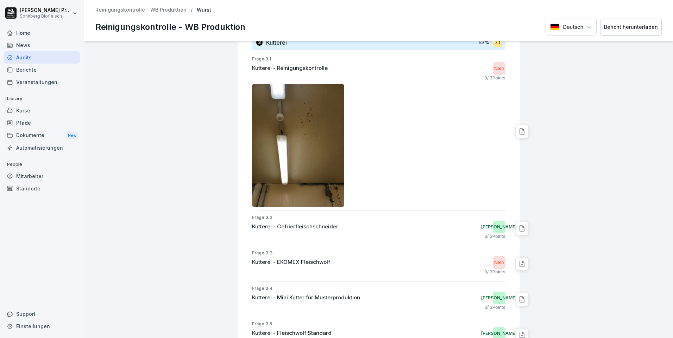
scroll to position [457, 0]
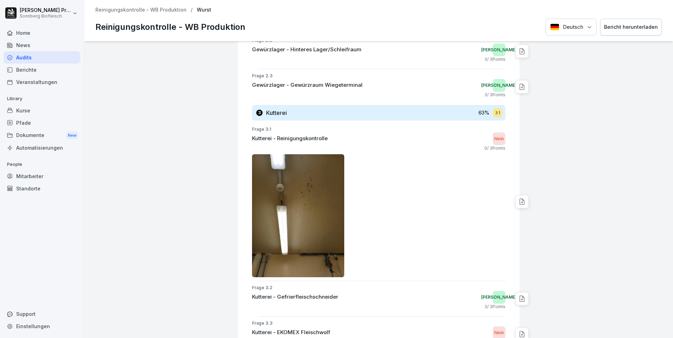
click at [311, 203] on img at bounding box center [298, 215] width 93 height 123
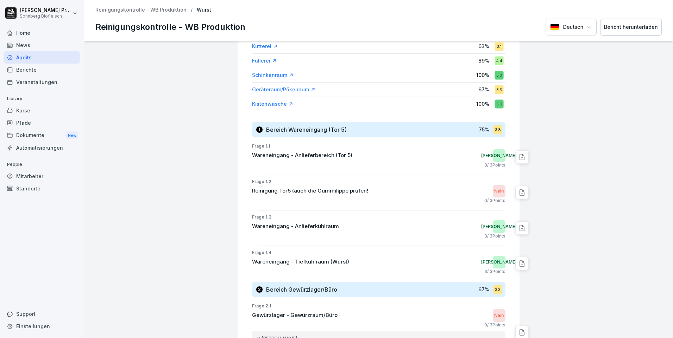
scroll to position [0, 0]
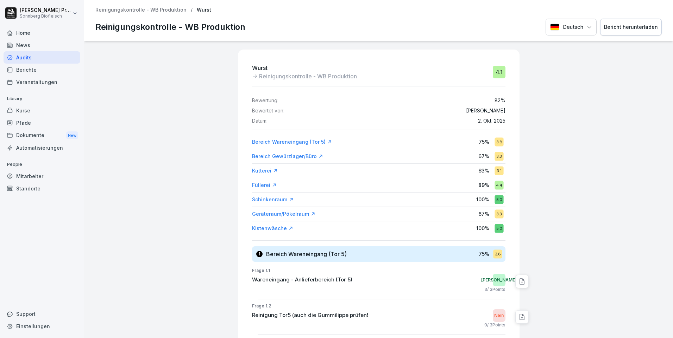
click at [164, 11] on p "Reinigungskontrolle - WB Produktion" at bounding box center [140, 10] width 91 height 6
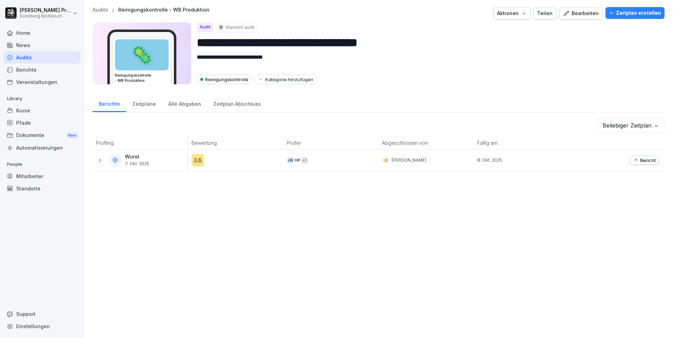
click at [96, 160] on div at bounding box center [99, 160] width 7 height 7
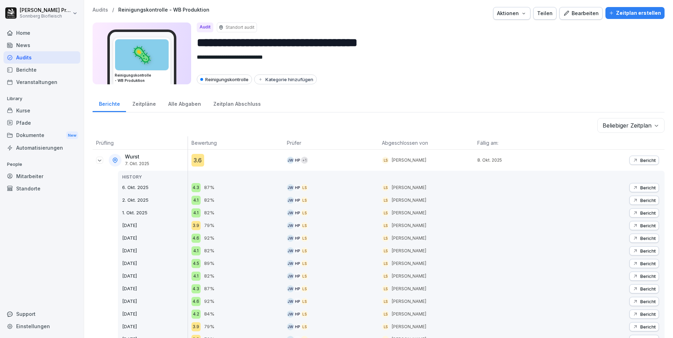
click at [184, 105] on div "Alle Abgaben" at bounding box center [184, 103] width 45 height 18
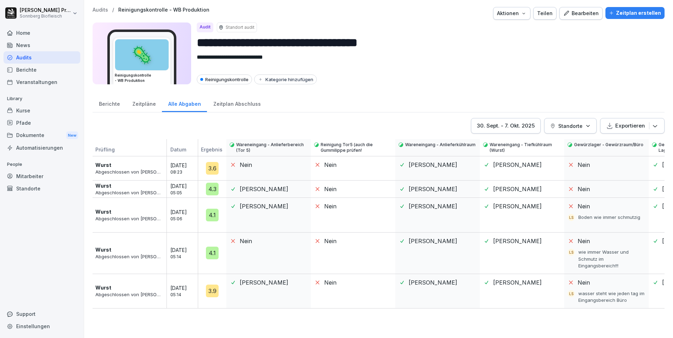
click at [524, 127] on div "[DATE] - [DATE]" at bounding box center [506, 126] width 58 height 8
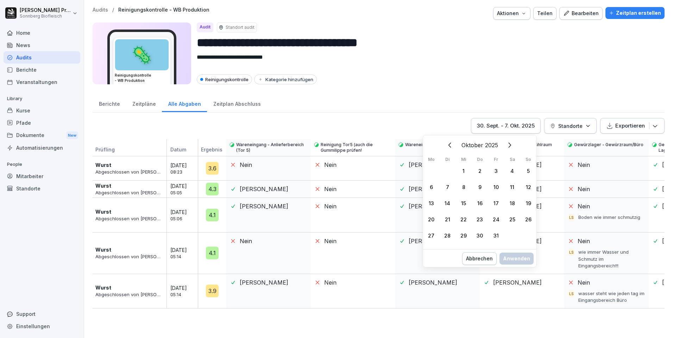
click at [449, 147] on icon "Zurück" at bounding box center [450, 145] width 8 height 8
click at [430, 169] on div "1" at bounding box center [431, 171] width 16 height 16
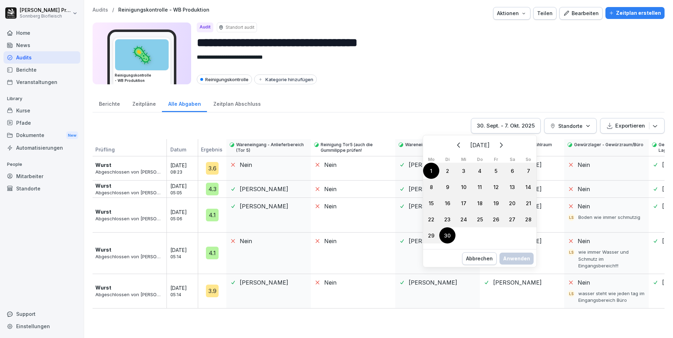
click at [444, 238] on div "30" at bounding box center [447, 236] width 16 height 16
click at [510, 264] on div "Anwenden" at bounding box center [516, 266] width 27 height 8
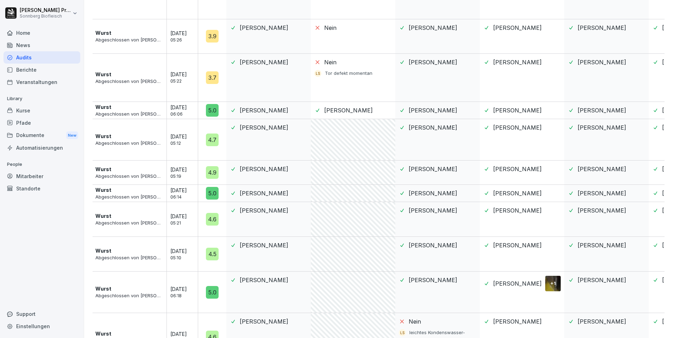
scroll to position [556, 0]
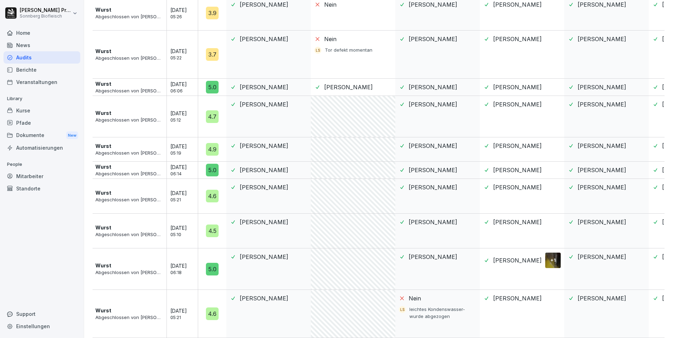
click at [556, 255] on div "+ 1" at bounding box center [552, 260] width 15 height 15
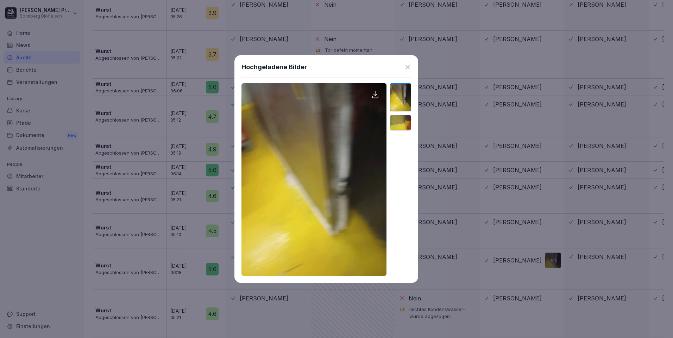
click at [376, 94] on icon at bounding box center [375, 94] width 8 height 8
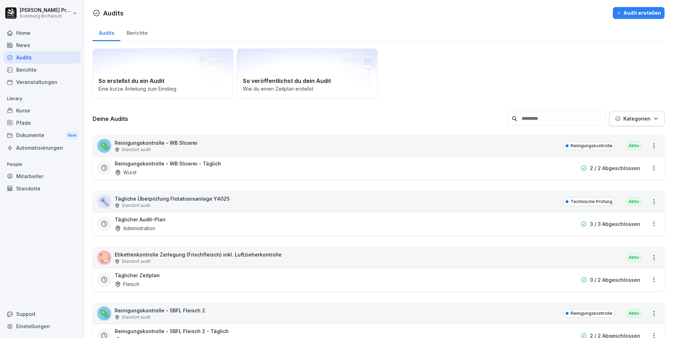
scroll to position [633, 0]
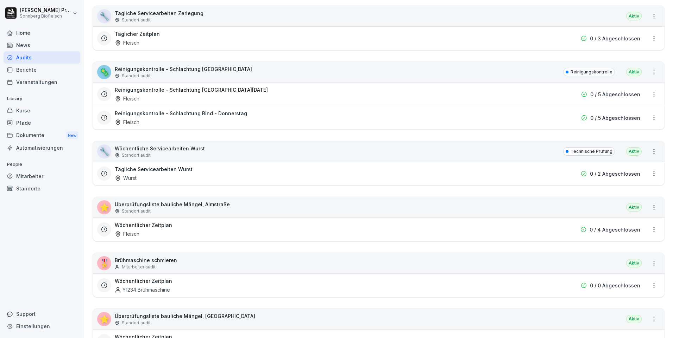
click at [226, 69] on div "🦠 Reinigungskontrolle - Schlachtung Rind Standort audit Reinigungskontrolle Akt…" at bounding box center [378, 72] width 571 height 20
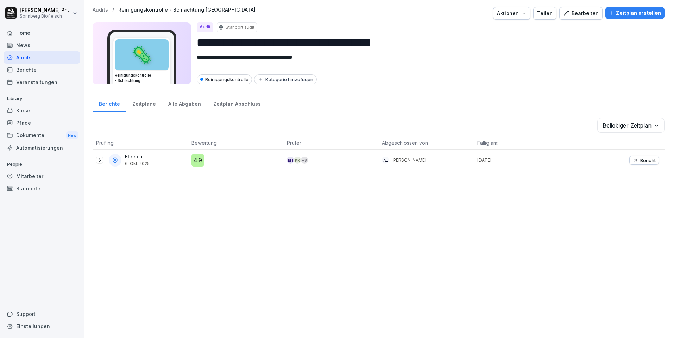
click at [182, 106] on div "Alle Abgaben" at bounding box center [184, 103] width 45 height 18
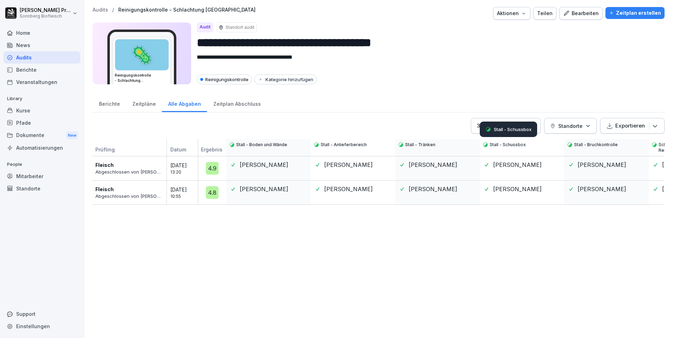
click at [525, 127] on p "Stall - Schussbox" at bounding box center [513, 130] width 38 height 6
click at [486, 124] on div "[DATE] - [DATE]" at bounding box center [506, 126] width 58 height 8
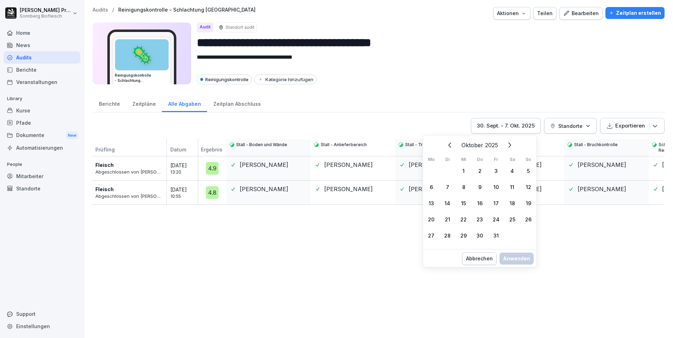
click at [450, 143] on icon "Zurück" at bounding box center [449, 145] width 3 height 5
click at [430, 169] on div "1" at bounding box center [431, 171] width 16 height 16
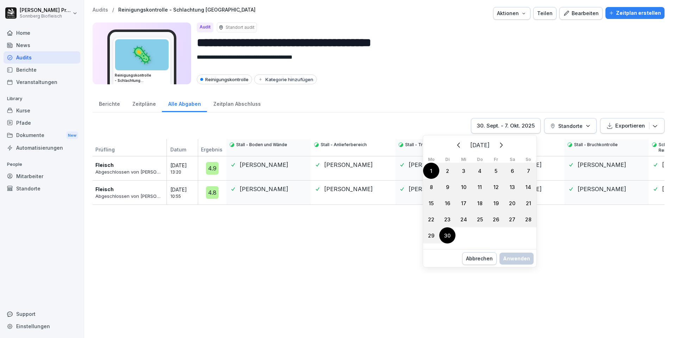
click at [445, 239] on div "30" at bounding box center [447, 236] width 16 height 16
click at [524, 268] on div "Anwenden" at bounding box center [516, 266] width 27 height 8
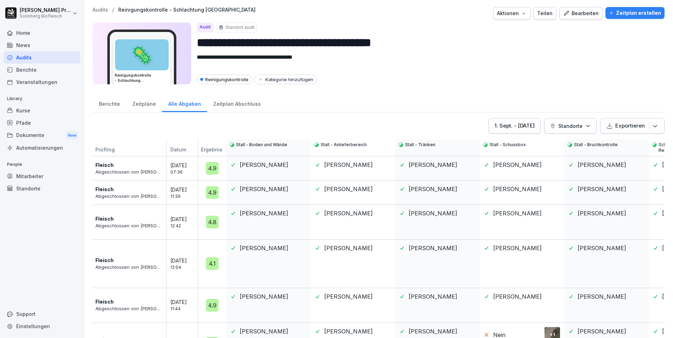
click at [49, 57] on div "Audits" at bounding box center [42, 57] width 77 height 12
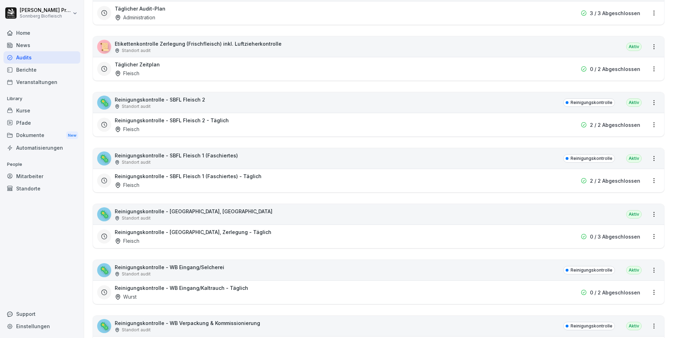
scroll to position [246, 0]
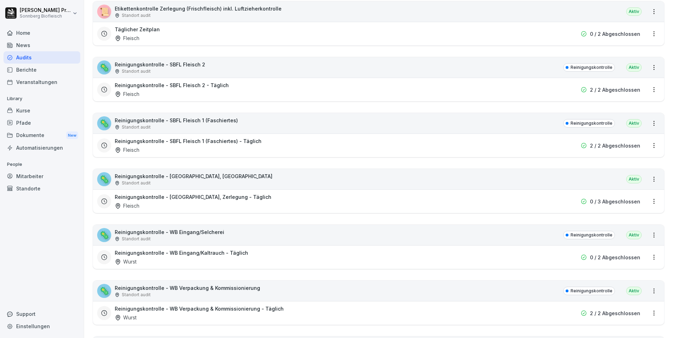
click at [267, 178] on div "🦠 Reinigungskontrolle - [GEOGRAPHIC_DATA], Zerlegung Standort audit [GEOGRAPHIC…" at bounding box center [378, 179] width 571 height 20
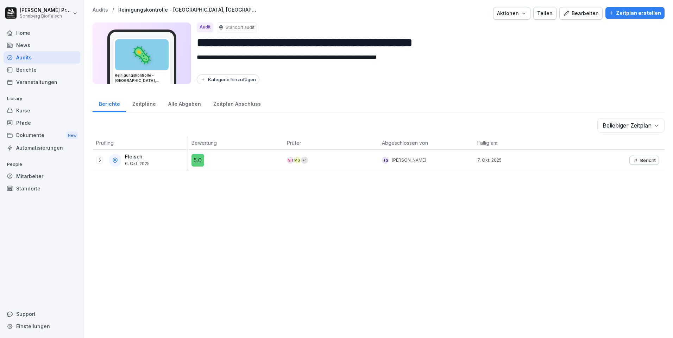
click at [172, 101] on div "Alle Abgaben" at bounding box center [184, 103] width 45 height 18
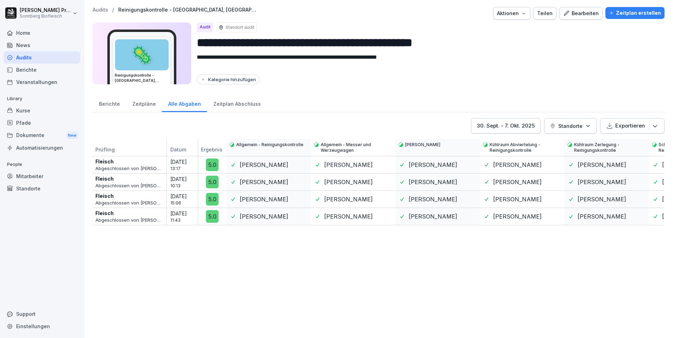
click at [477, 128] on div "[DATE] - [DATE]" at bounding box center [506, 126] width 58 height 8
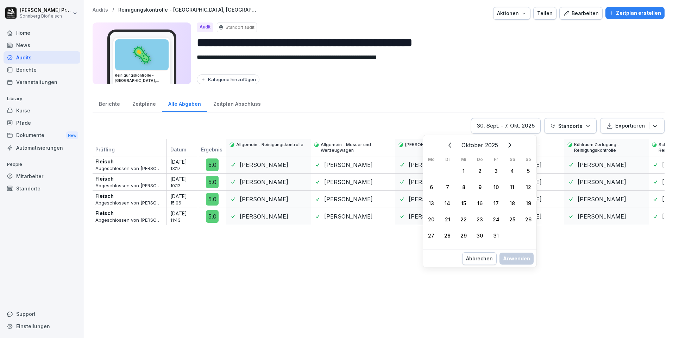
click at [448, 145] on icon "Zurück" at bounding box center [450, 145] width 8 height 8
click at [429, 169] on div "1" at bounding box center [431, 171] width 16 height 16
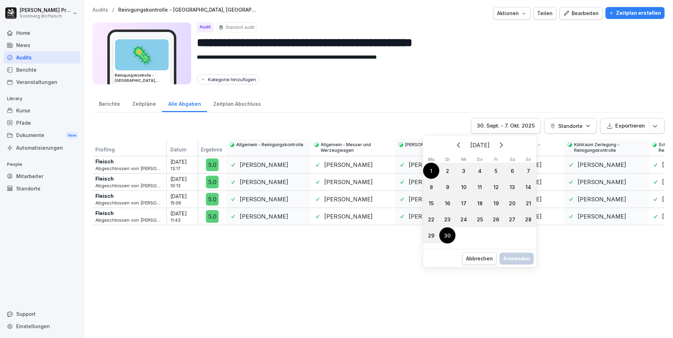
click at [445, 237] on div "30" at bounding box center [447, 236] width 16 height 16
click at [514, 265] on div "Anwenden" at bounding box center [516, 266] width 27 height 8
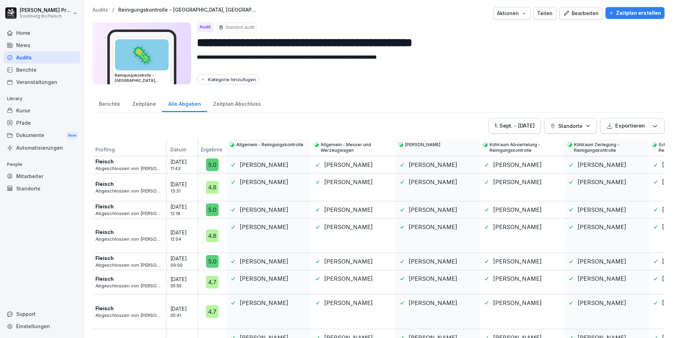
click at [44, 59] on div "Audits" at bounding box center [42, 57] width 77 height 12
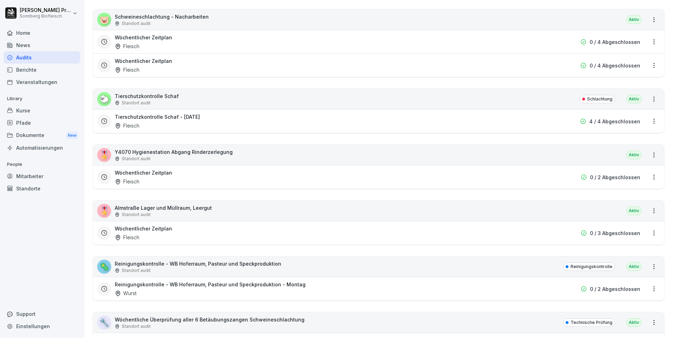
scroll to position [1478, 0]
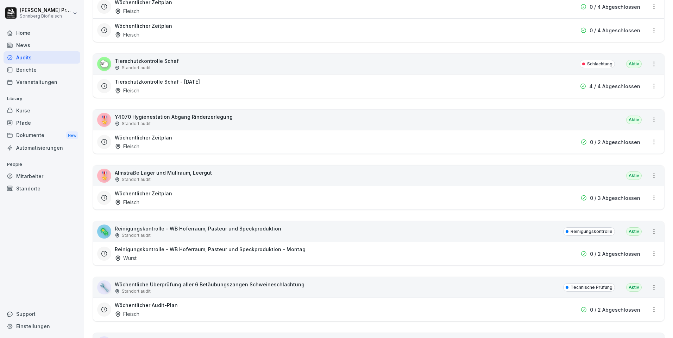
click at [332, 177] on div "🎖️ Almstraße Lager und Müllraum, [GEOGRAPHIC_DATA] Standort audit Aktiv" at bounding box center [378, 176] width 571 height 20
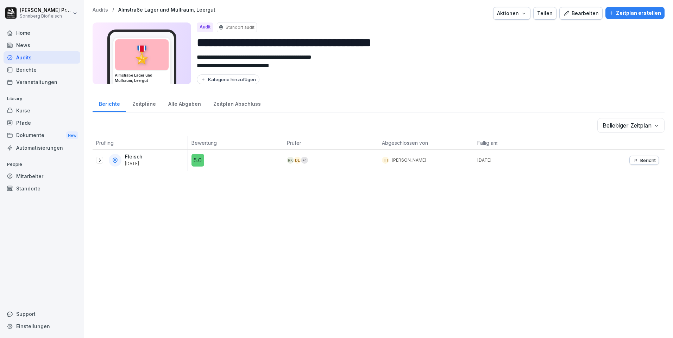
click at [186, 104] on div "Alle Abgaben" at bounding box center [184, 103] width 45 height 18
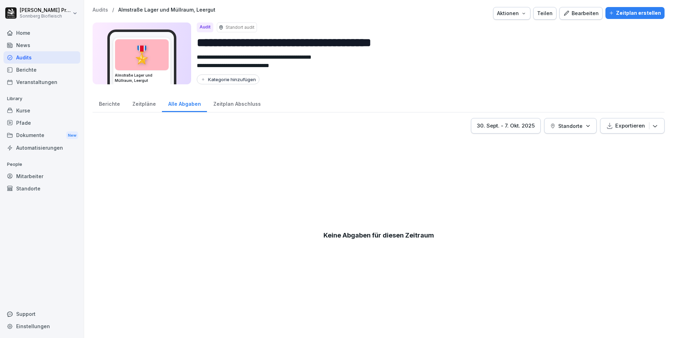
click at [144, 104] on div "Zeitpläne" at bounding box center [144, 103] width 36 height 18
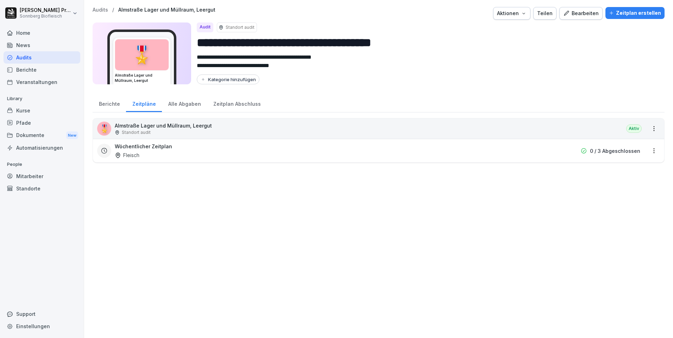
click at [182, 103] on div "Alle Abgaben" at bounding box center [184, 103] width 45 height 18
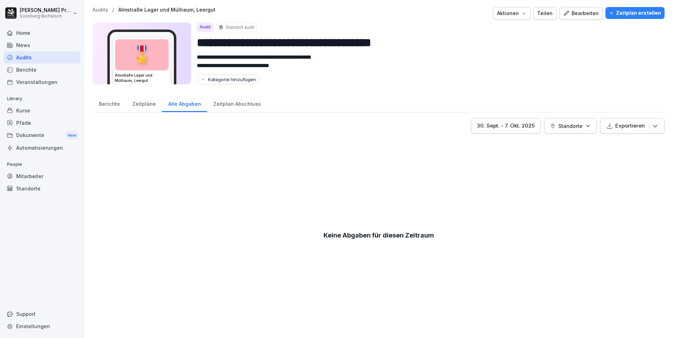
click at [500, 127] on div "[DATE] - [DATE]" at bounding box center [506, 126] width 58 height 8
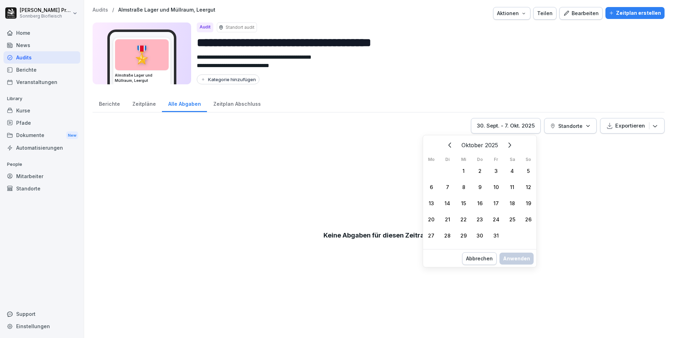
click at [450, 147] on icon "Zurück" at bounding box center [449, 145] width 3 height 5
click at [430, 168] on div "1" at bounding box center [431, 171] width 16 height 16
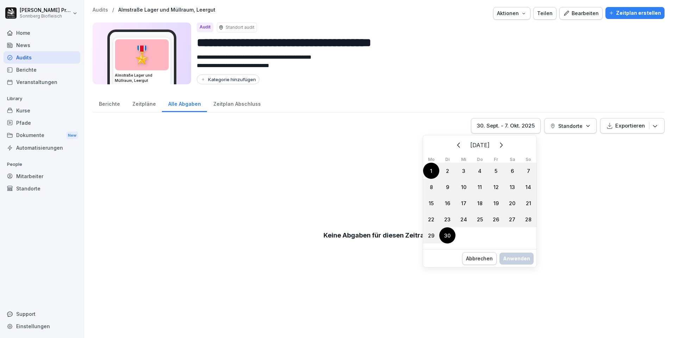
click at [451, 235] on div "30" at bounding box center [447, 236] width 16 height 16
click at [513, 263] on div "Anwenden" at bounding box center [516, 266] width 27 height 8
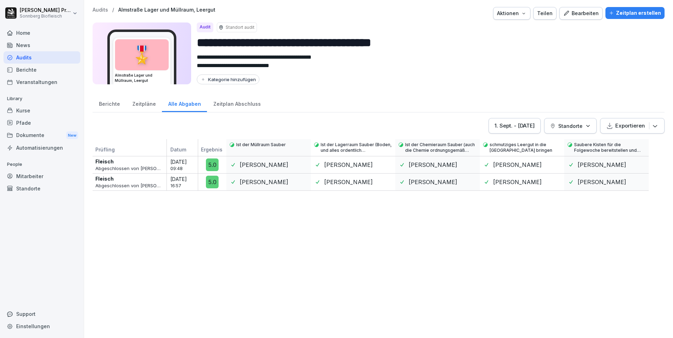
click at [242, 105] on div "Zeitplan Abschluss" at bounding box center [237, 103] width 60 height 18
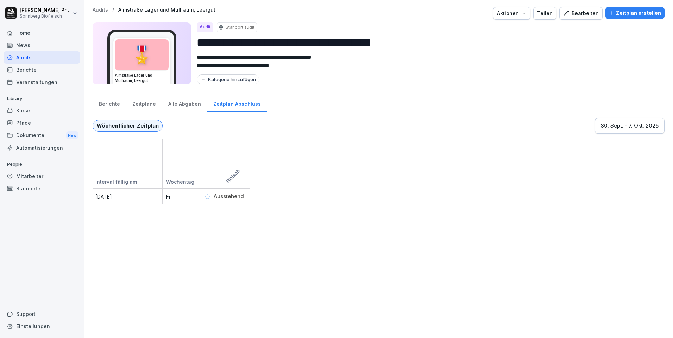
click at [189, 104] on div "Alle Abgaben" at bounding box center [184, 103] width 45 height 18
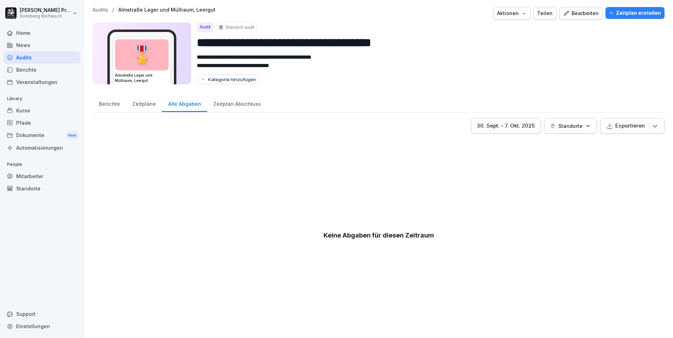
click at [142, 103] on div "Zeitpläne" at bounding box center [144, 103] width 36 height 18
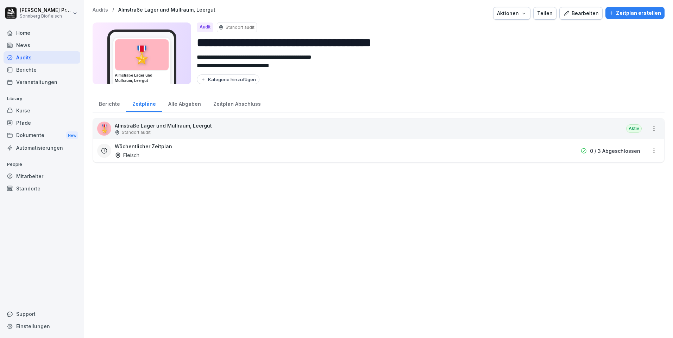
click at [108, 104] on div "Berichte" at bounding box center [109, 103] width 33 height 18
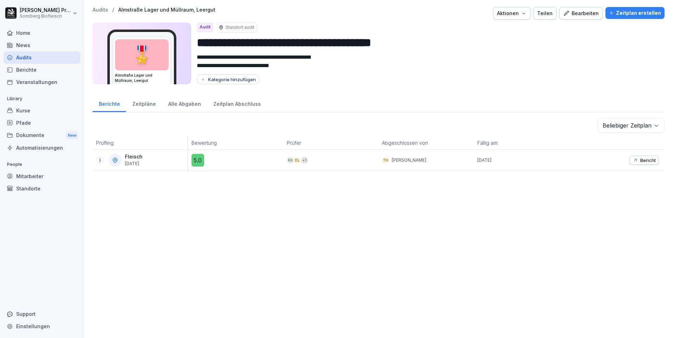
click at [183, 103] on div "Alle Abgaben" at bounding box center [184, 103] width 45 height 18
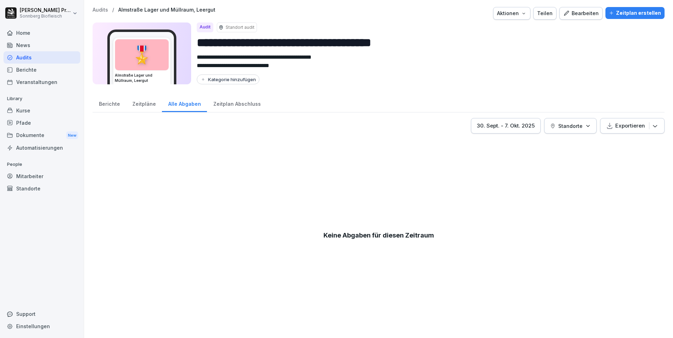
click at [55, 60] on div "Audits" at bounding box center [42, 57] width 77 height 12
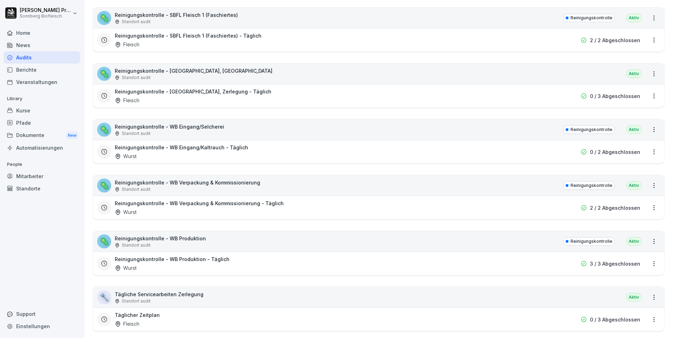
scroll to position [387, 0]
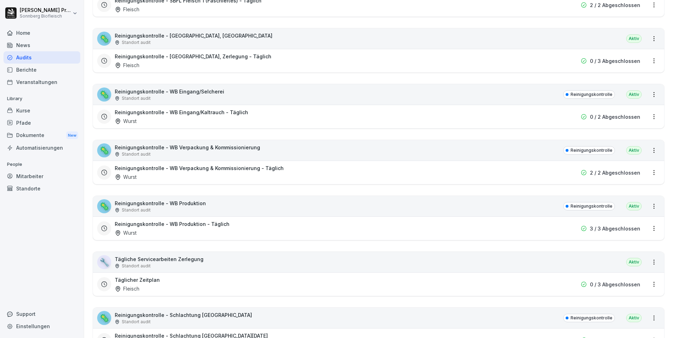
click at [294, 204] on div "🦠 Reinigungskontrolle - WB Produktion Standort audit Reinigungskontrolle Aktiv" at bounding box center [378, 206] width 571 height 20
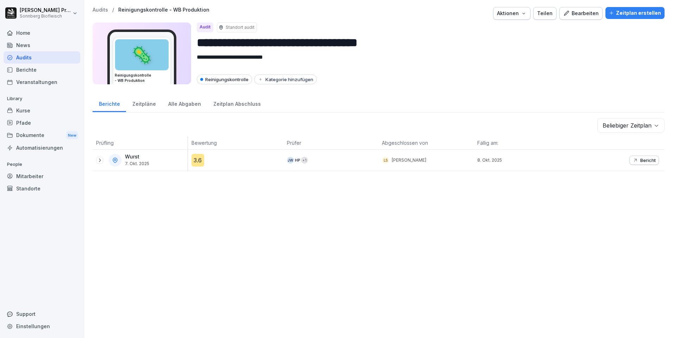
drag, startPoint x: 638, startPoint y: 160, endPoint x: 628, endPoint y: 154, distance: 12.5
click at [640, 160] on p "Bericht" at bounding box center [647, 161] width 15 height 6
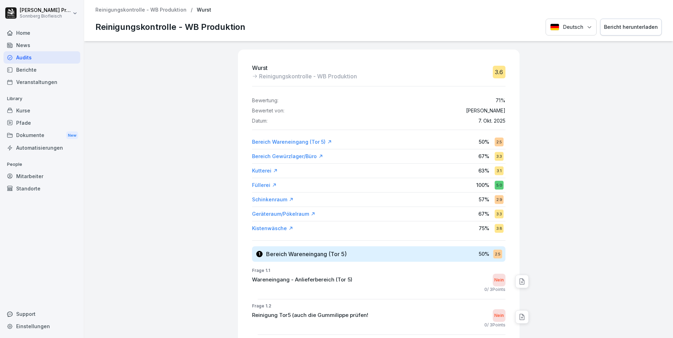
click at [611, 25] on div "Bericht herunterladen" at bounding box center [631, 27] width 54 height 8
